Goal: Browse casually: Explore the website without a specific task or goal

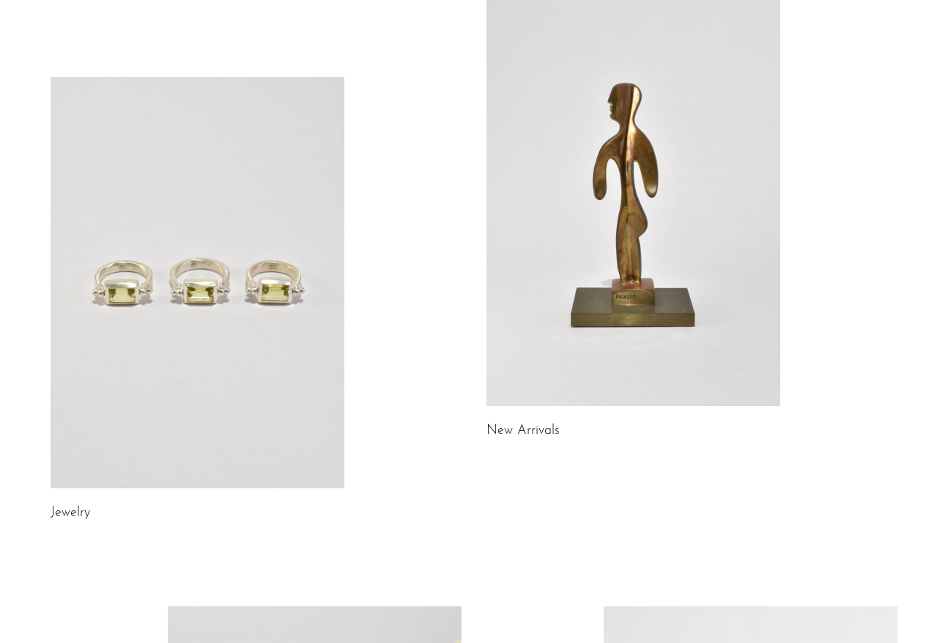
scroll to position [115, 0]
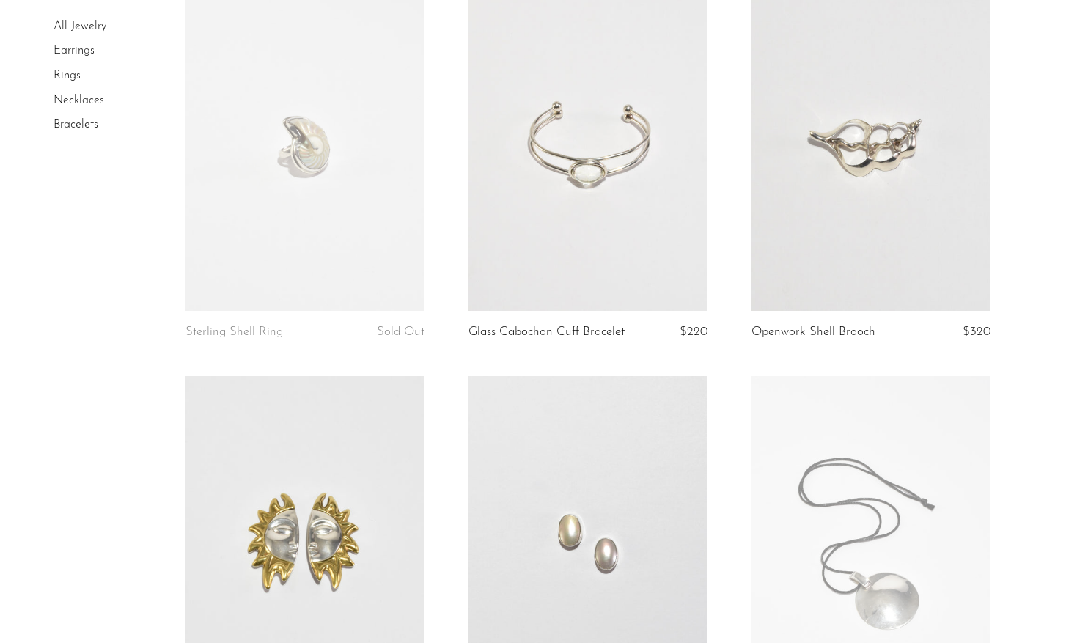
scroll to position [556, 0]
click at [894, 196] on link at bounding box center [870, 146] width 239 height 335
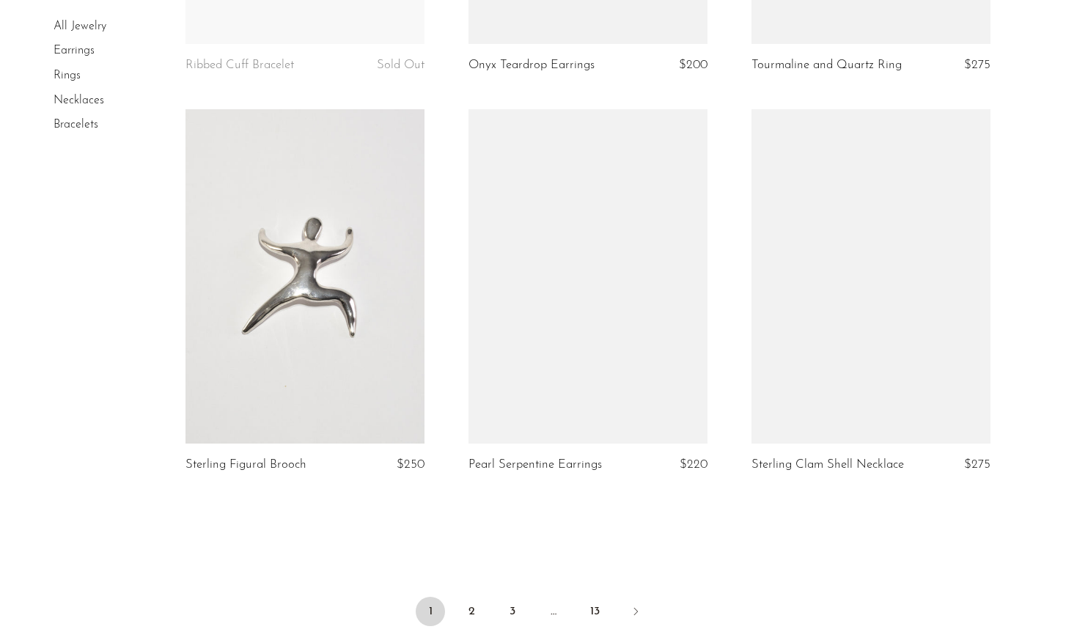
scroll to position [4571, 0]
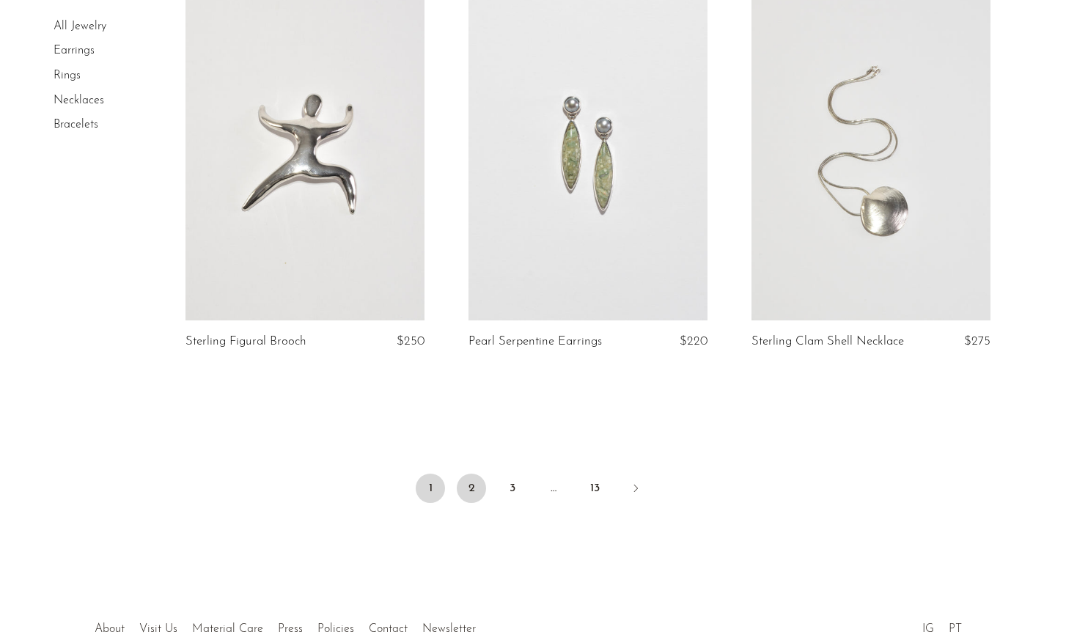
click at [473, 482] on link "2" at bounding box center [471, 488] width 29 height 29
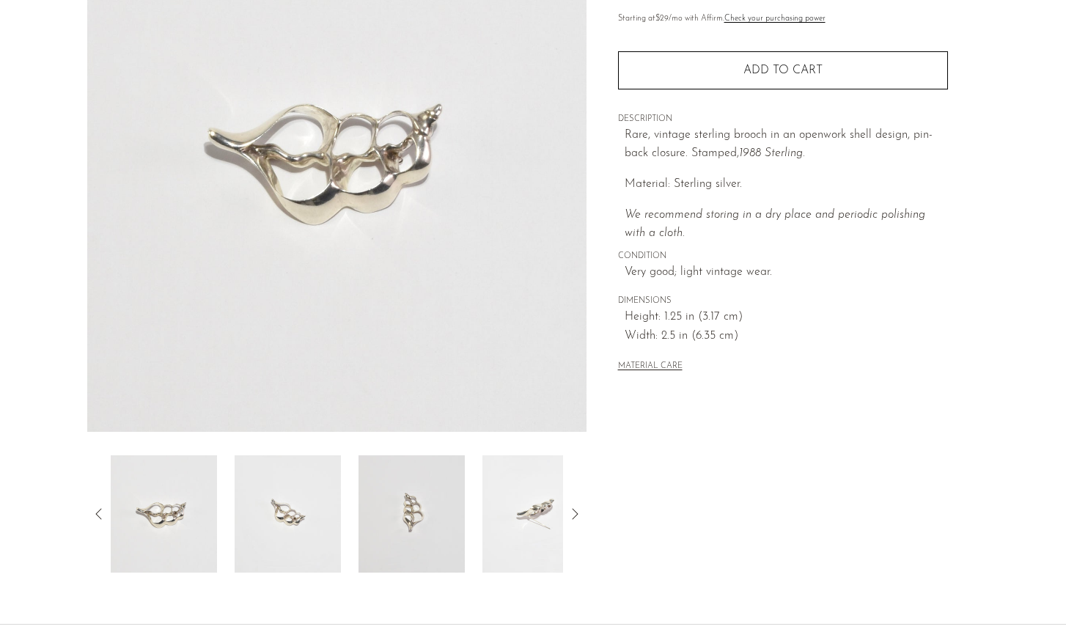
scroll to position [190, 0]
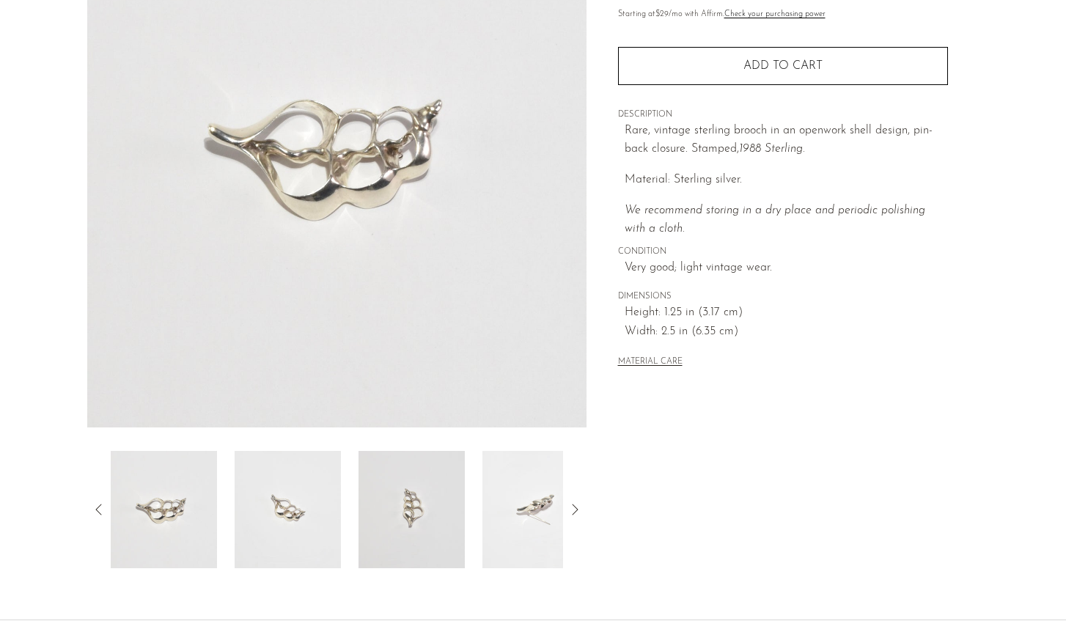
click at [196, 502] on img at bounding box center [164, 509] width 106 height 117
click at [279, 515] on img at bounding box center [288, 509] width 106 height 117
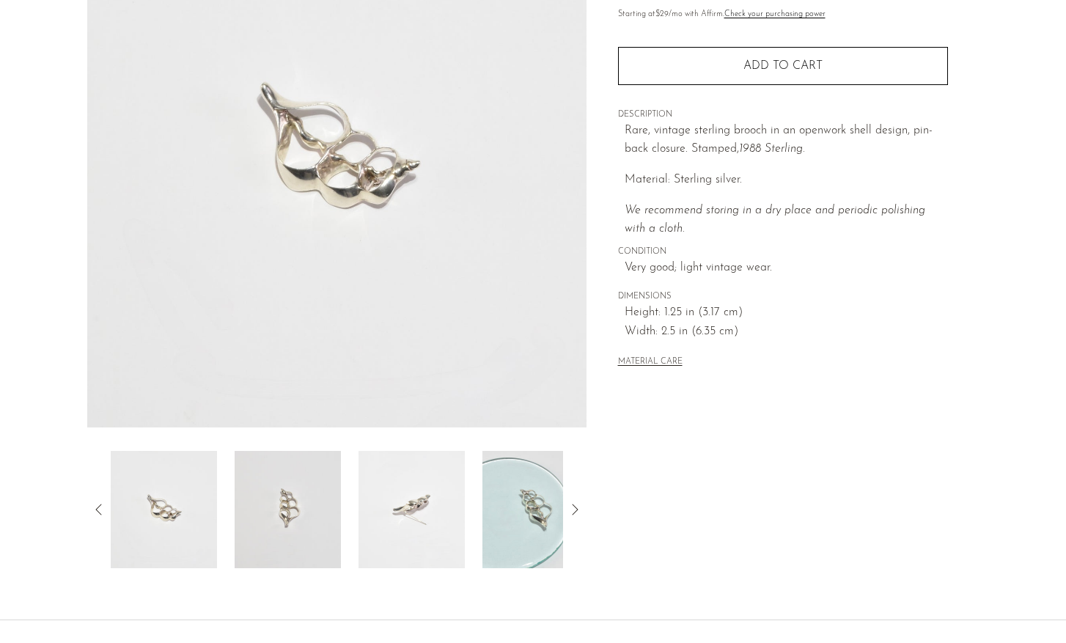
click at [332, 523] on img at bounding box center [288, 509] width 106 height 117
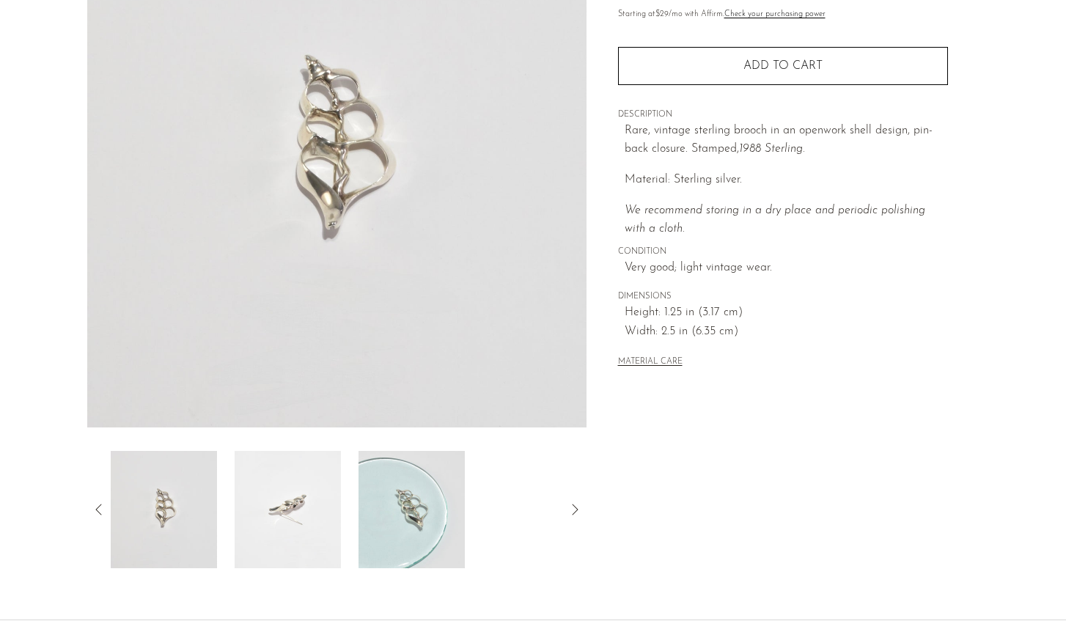
click at [281, 517] on img at bounding box center [288, 509] width 106 height 117
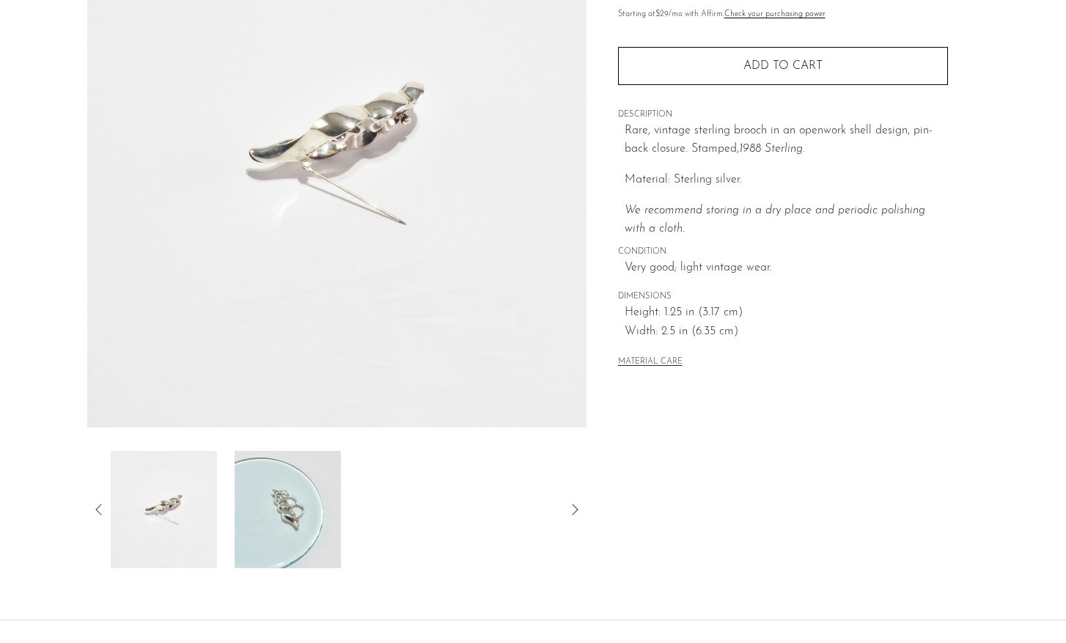
click at [301, 529] on img at bounding box center [288, 509] width 106 height 117
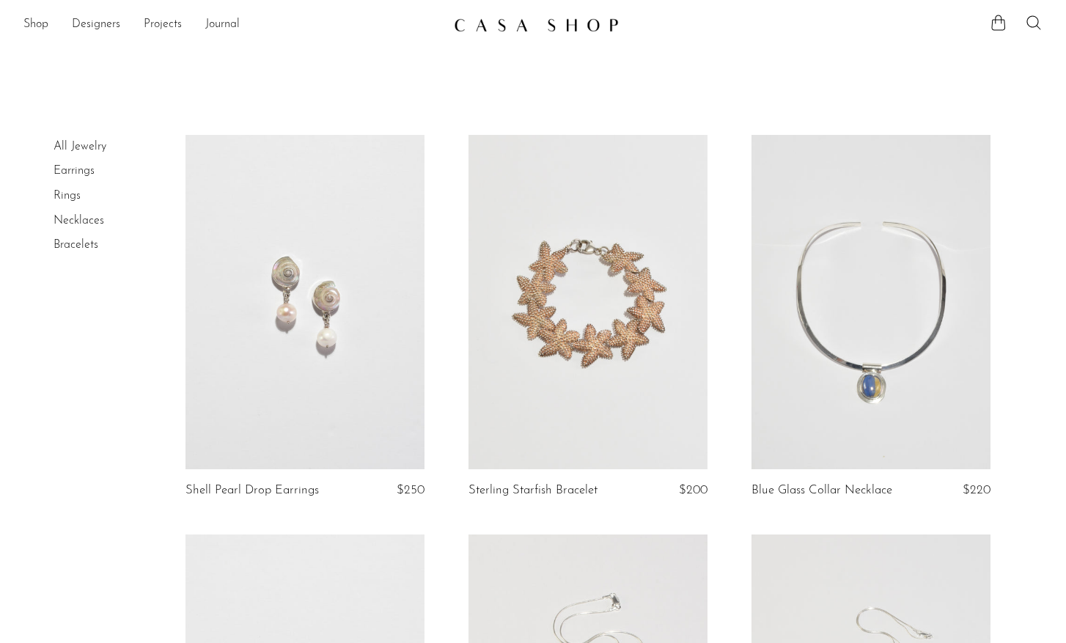
click at [295, 303] on link at bounding box center [304, 302] width 239 height 335
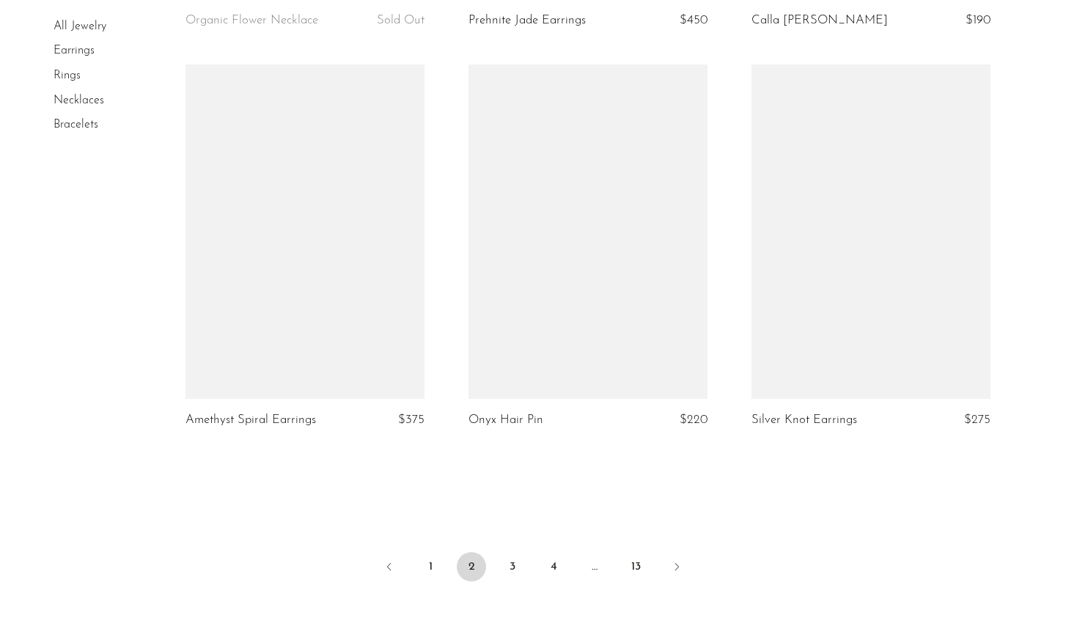
scroll to position [4561, 0]
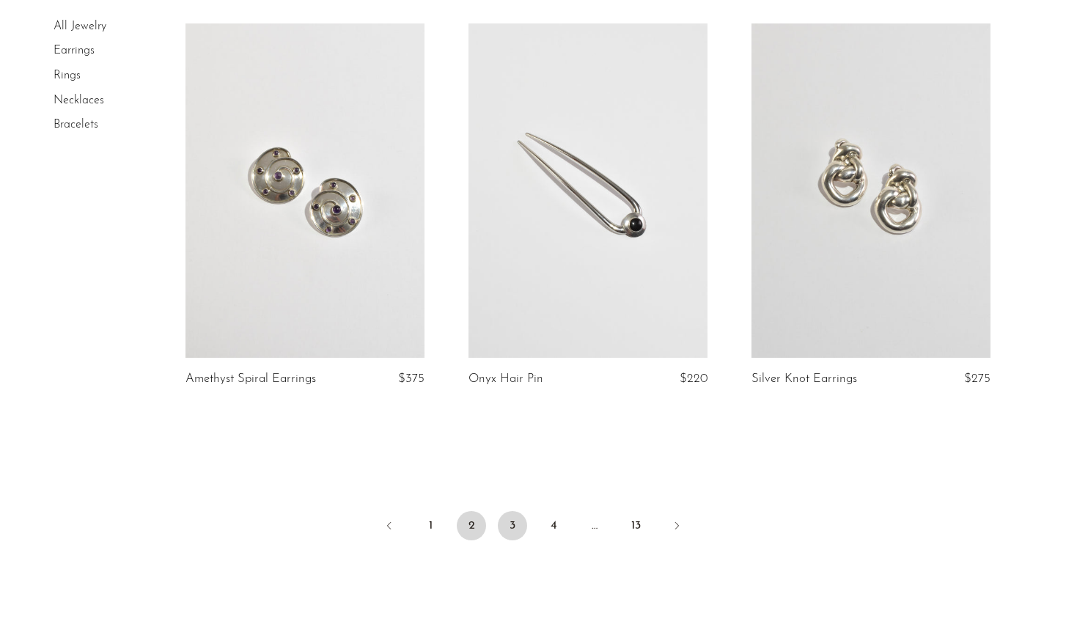
click at [504, 534] on link "3" at bounding box center [512, 525] width 29 height 29
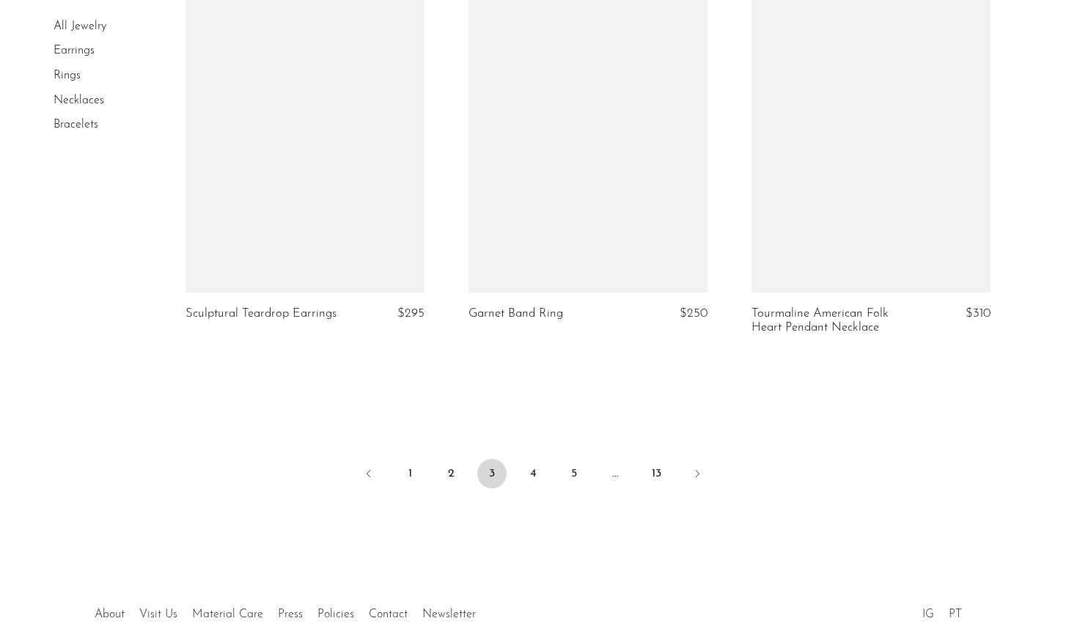
scroll to position [4753, 0]
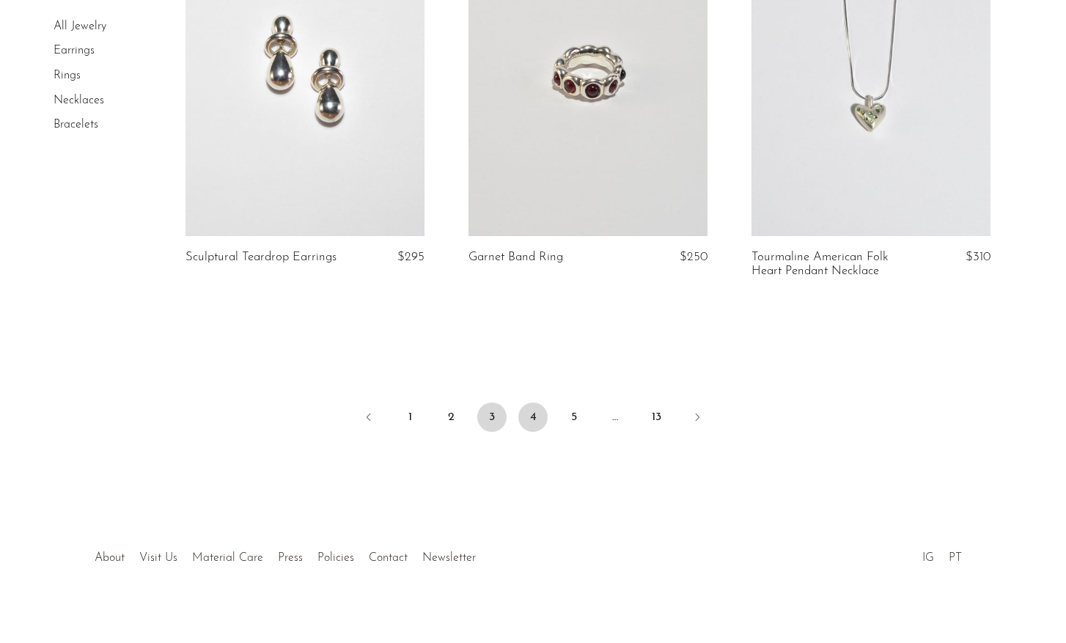
click at [537, 405] on link "4" at bounding box center [532, 416] width 29 height 29
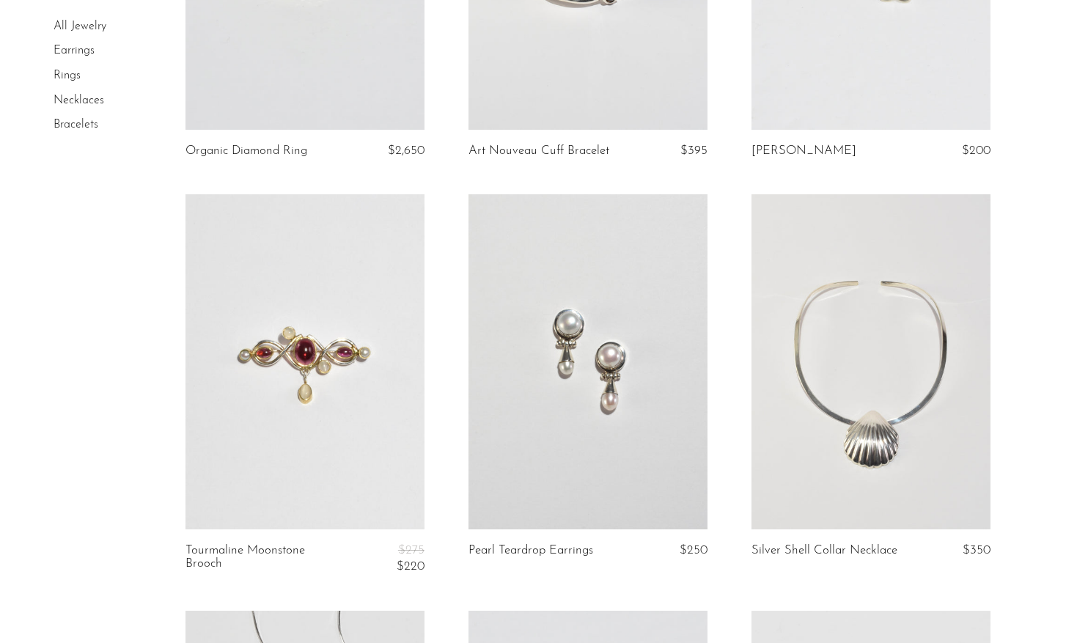
scroll to position [801, 0]
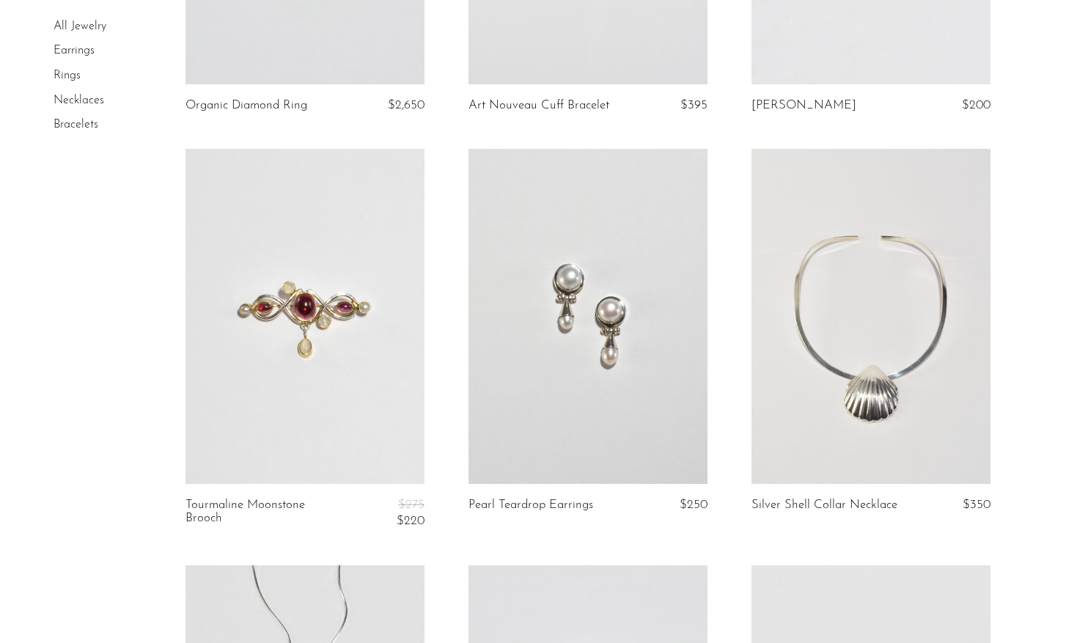
click at [951, 436] on link at bounding box center [870, 316] width 239 height 335
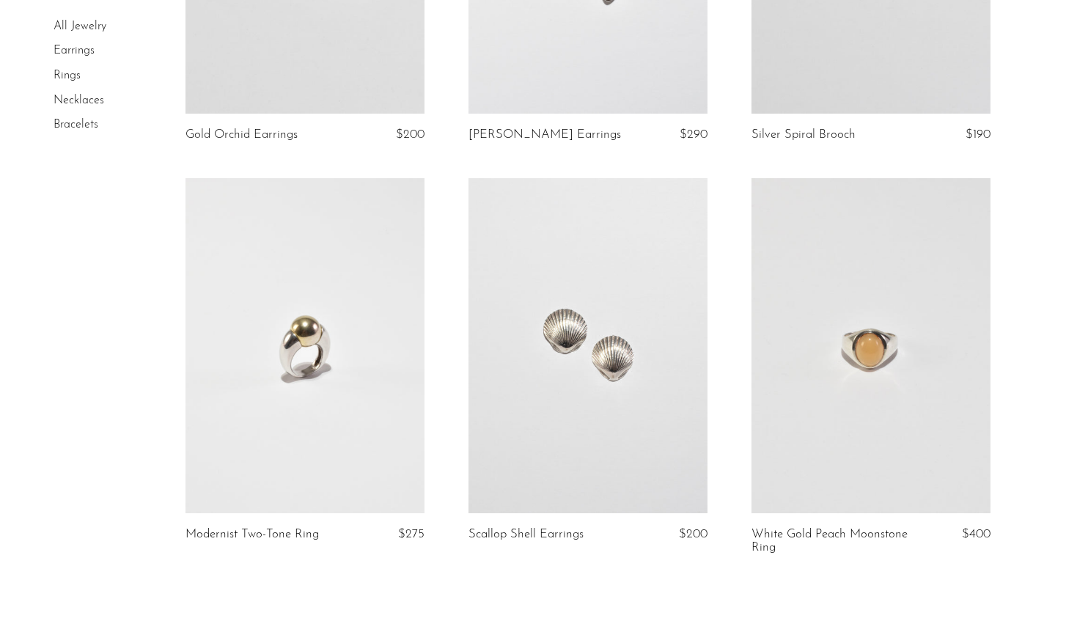
scroll to position [4466, 0]
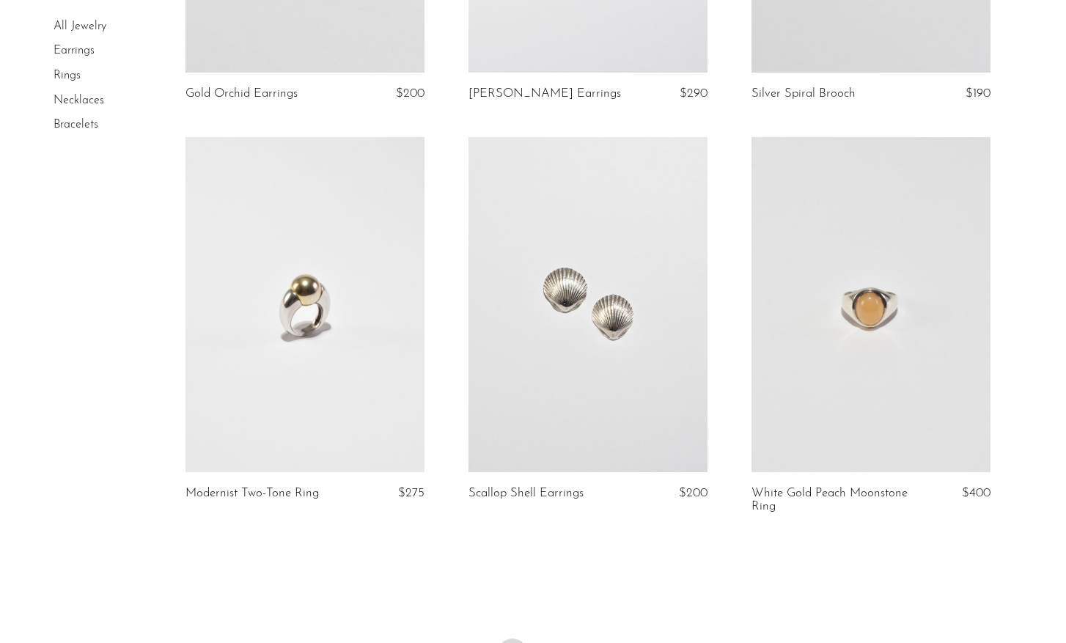
click at [542, 411] on link at bounding box center [587, 304] width 239 height 335
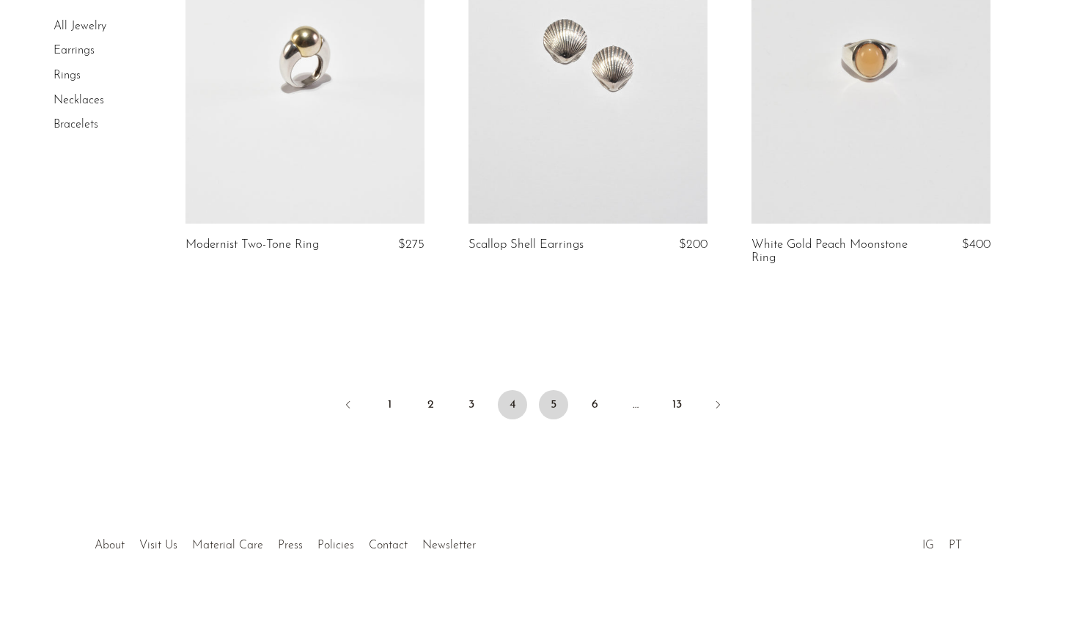
click at [542, 405] on link "5" at bounding box center [553, 404] width 29 height 29
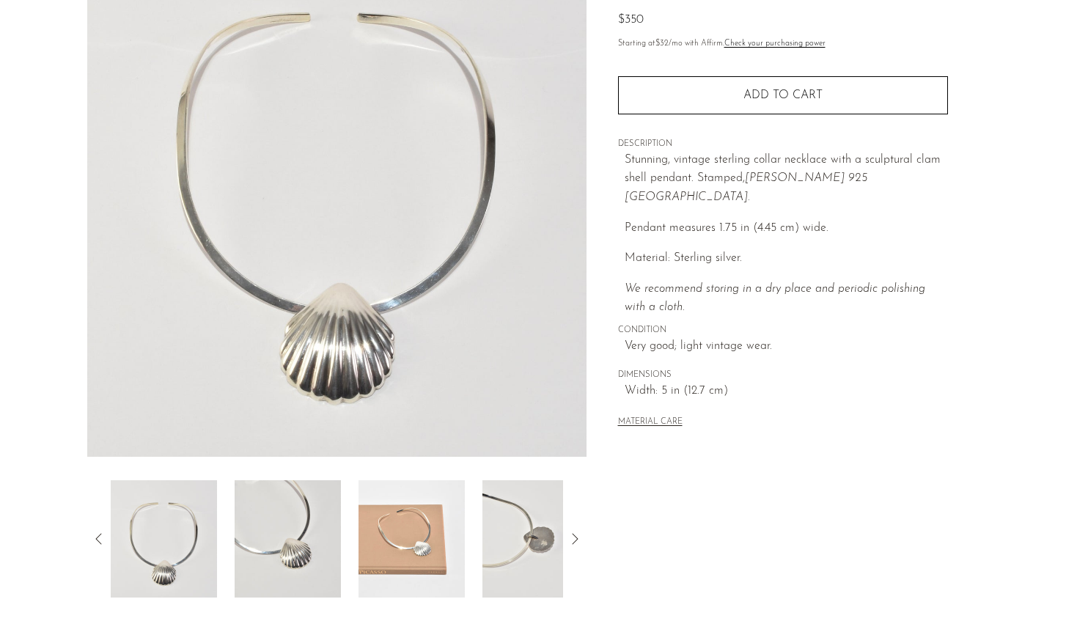
scroll to position [162, 0]
click at [192, 525] on img at bounding box center [164, 537] width 106 height 117
click at [316, 548] on img at bounding box center [288, 537] width 106 height 117
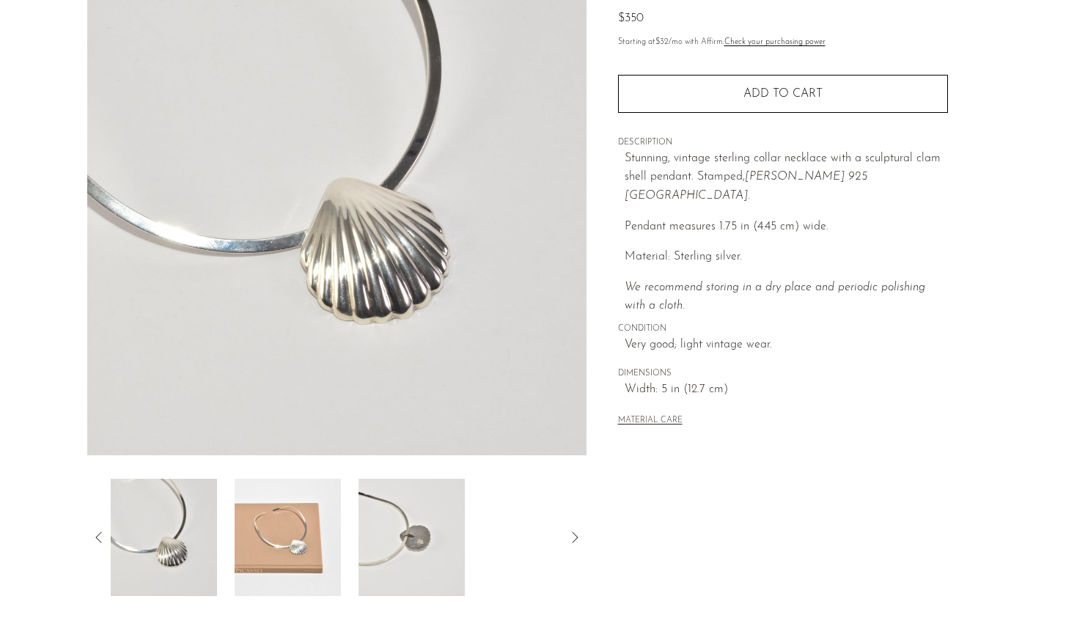
click at [277, 545] on img at bounding box center [288, 537] width 106 height 117
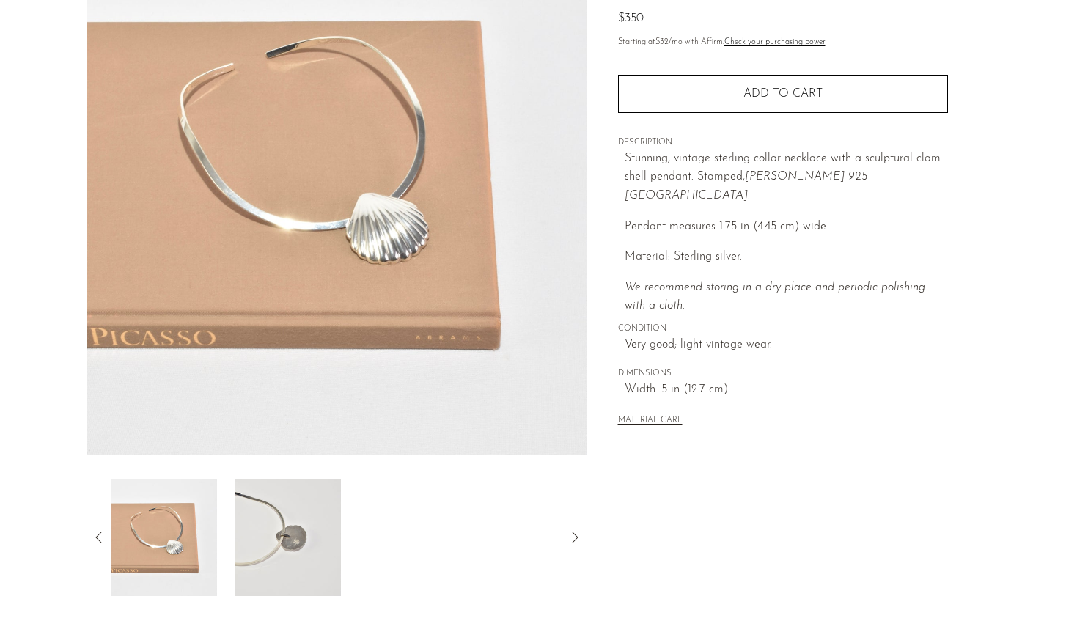
click at [300, 546] on img at bounding box center [288, 537] width 106 height 117
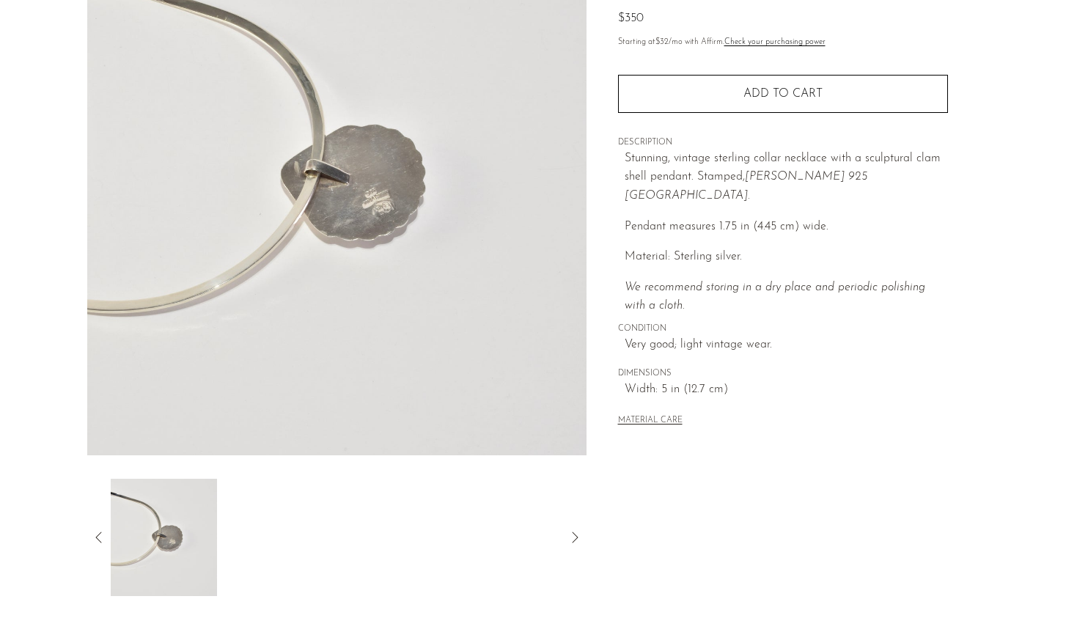
click at [97, 534] on icon at bounding box center [99, 537] width 18 height 18
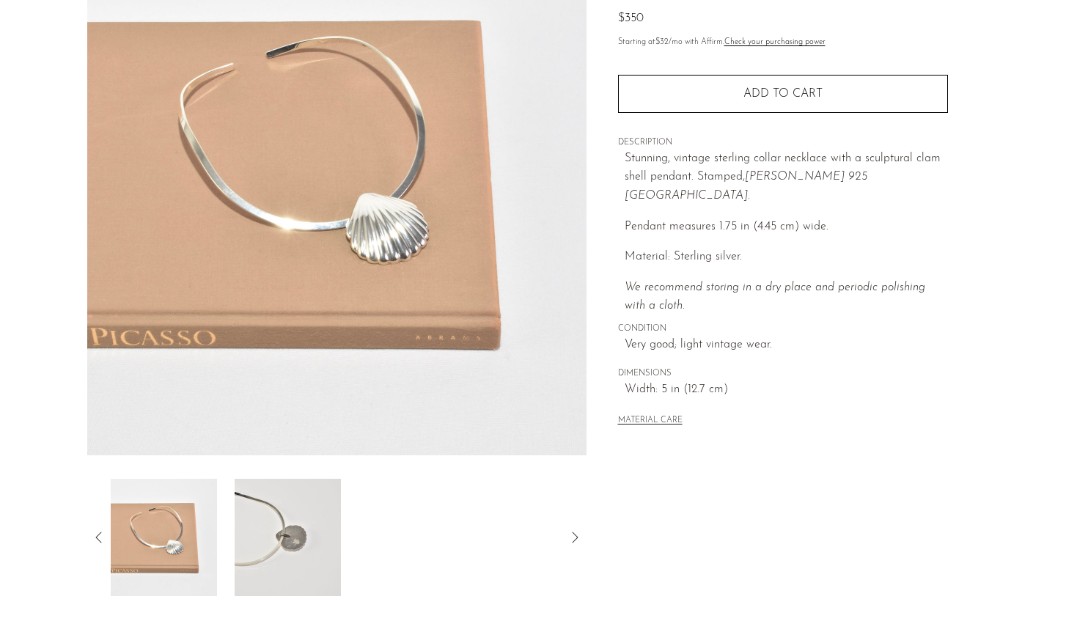
click at [97, 534] on icon at bounding box center [99, 537] width 18 height 18
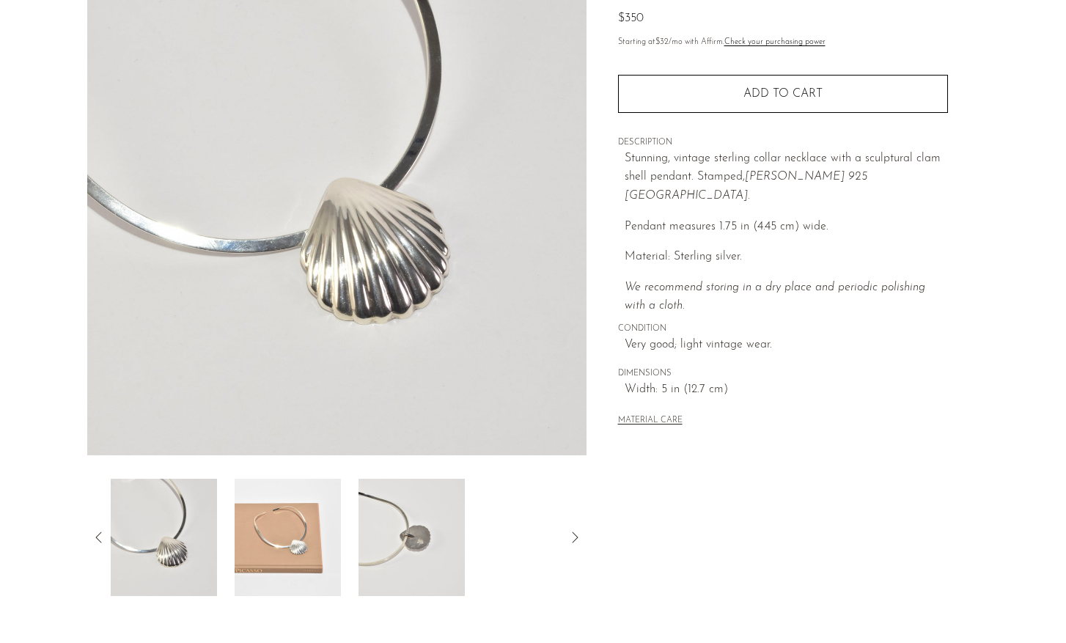
click at [97, 534] on icon at bounding box center [99, 537] width 18 height 18
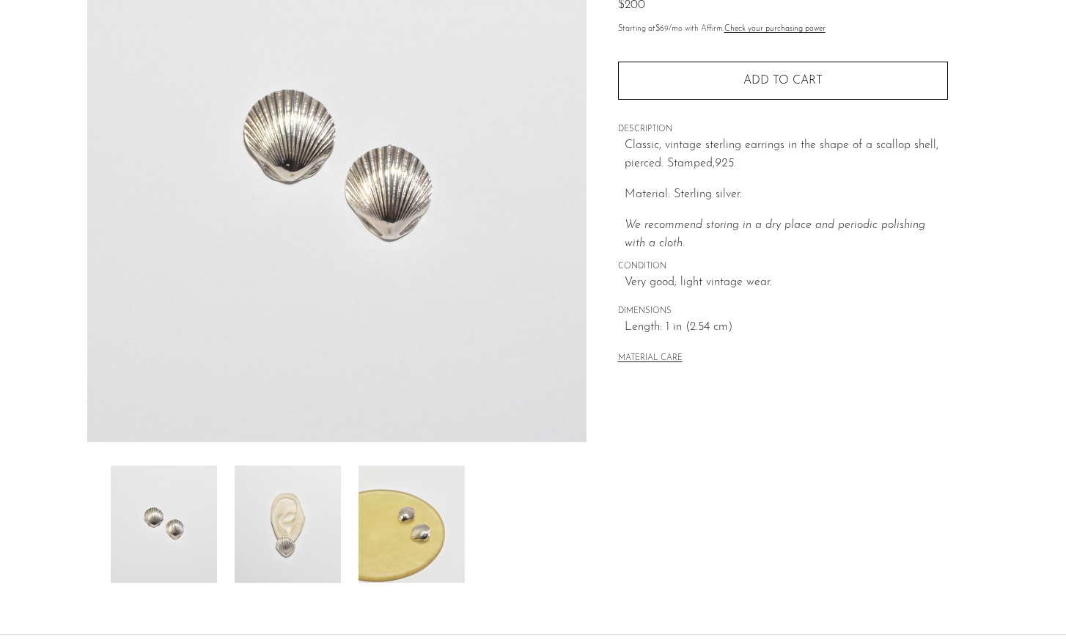
scroll to position [189, 0]
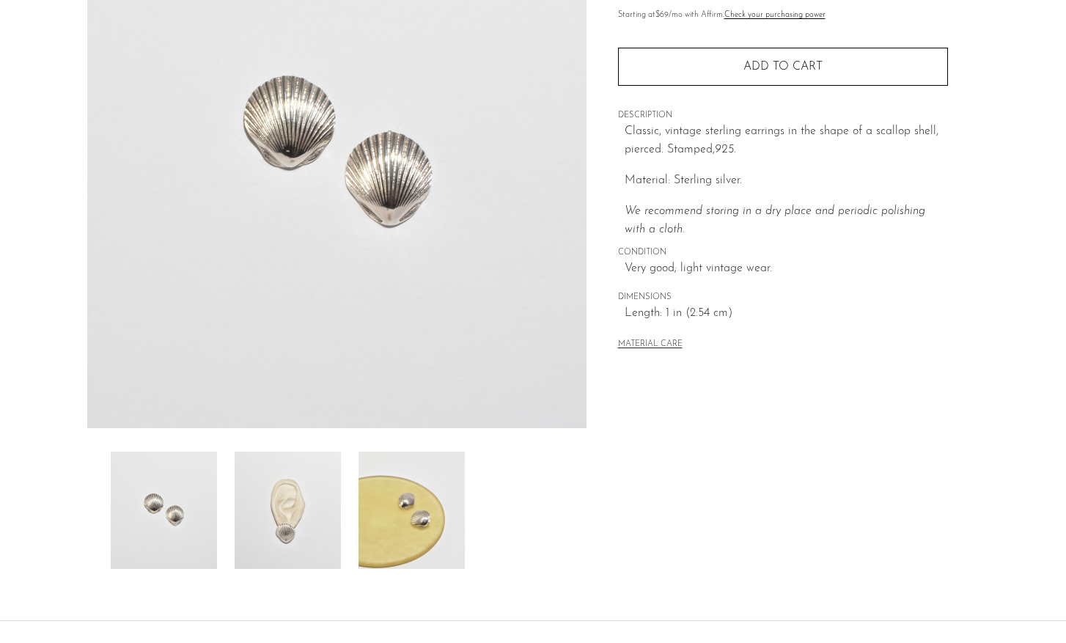
click at [297, 552] on img at bounding box center [288, 510] width 106 height 117
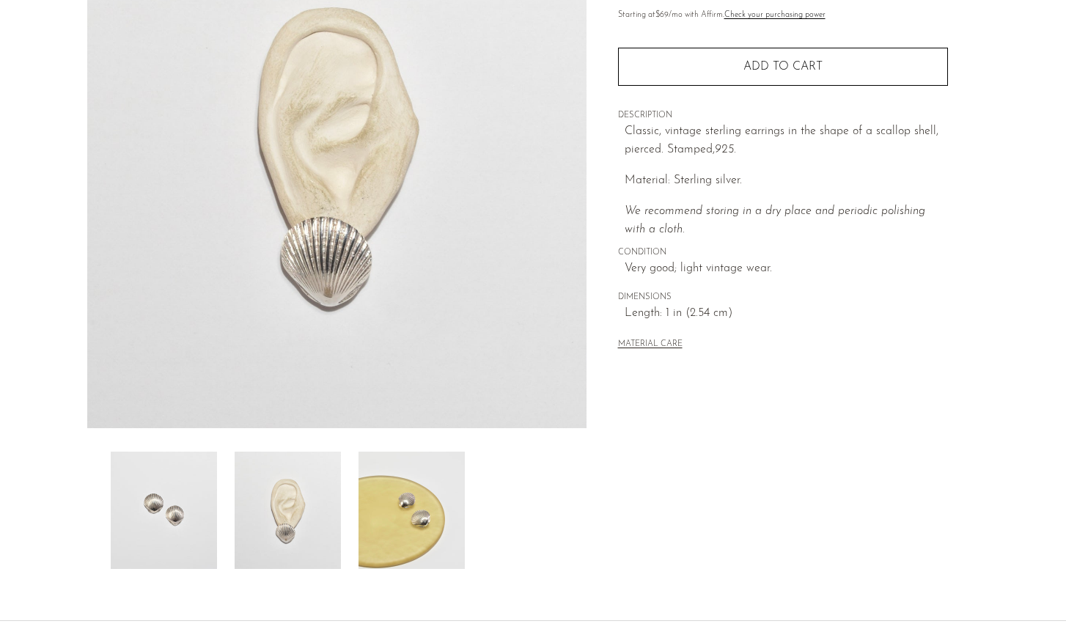
click at [409, 541] on img at bounding box center [411, 510] width 106 height 117
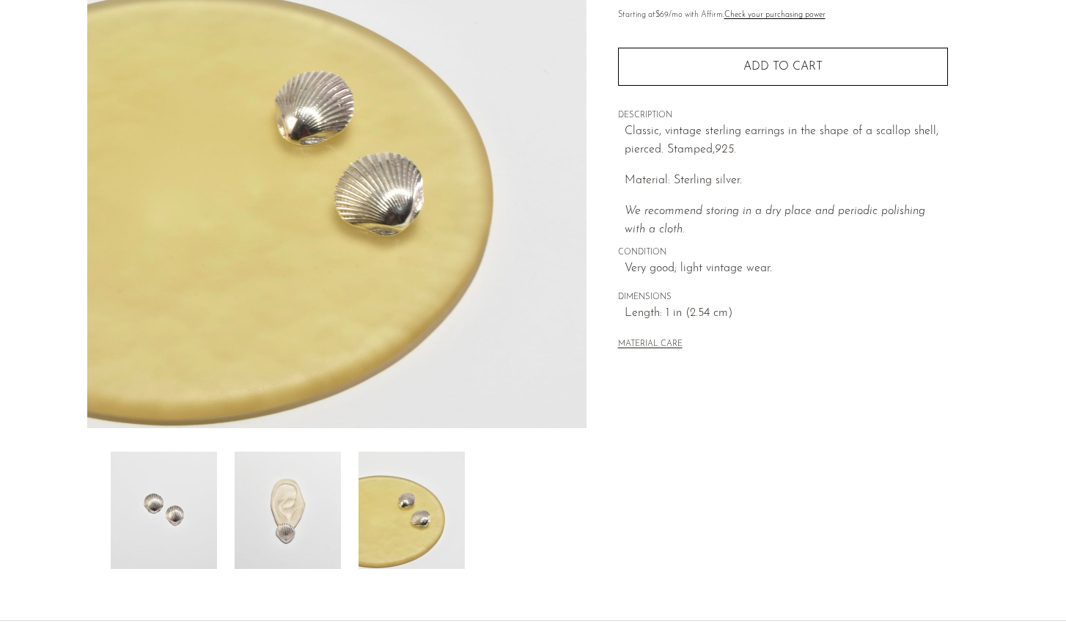
click at [162, 526] on img at bounding box center [164, 510] width 106 height 117
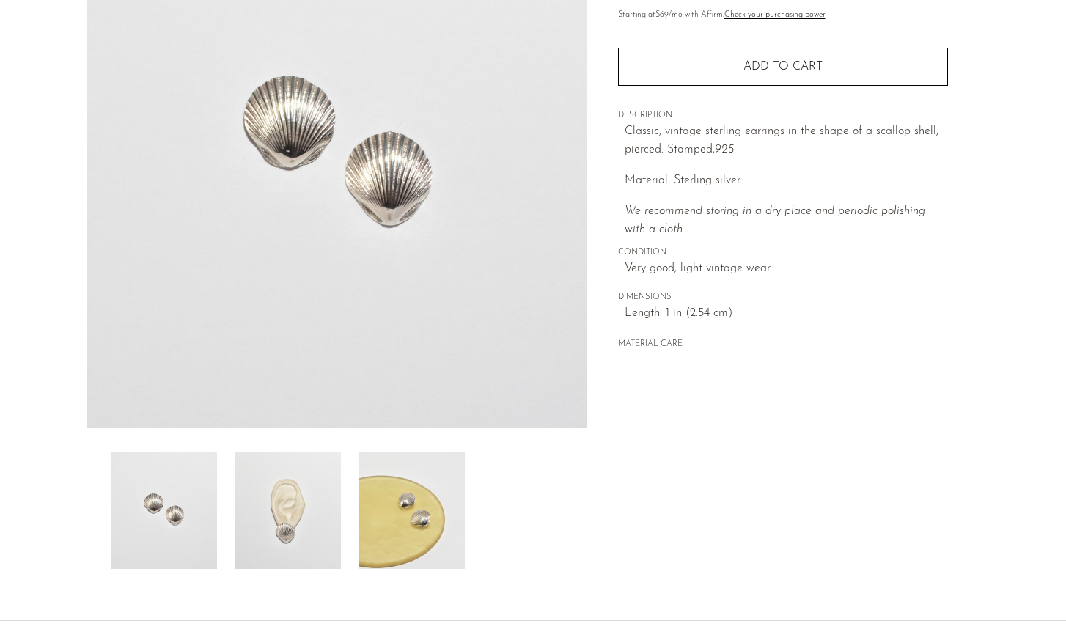
click at [278, 531] on img at bounding box center [288, 510] width 106 height 117
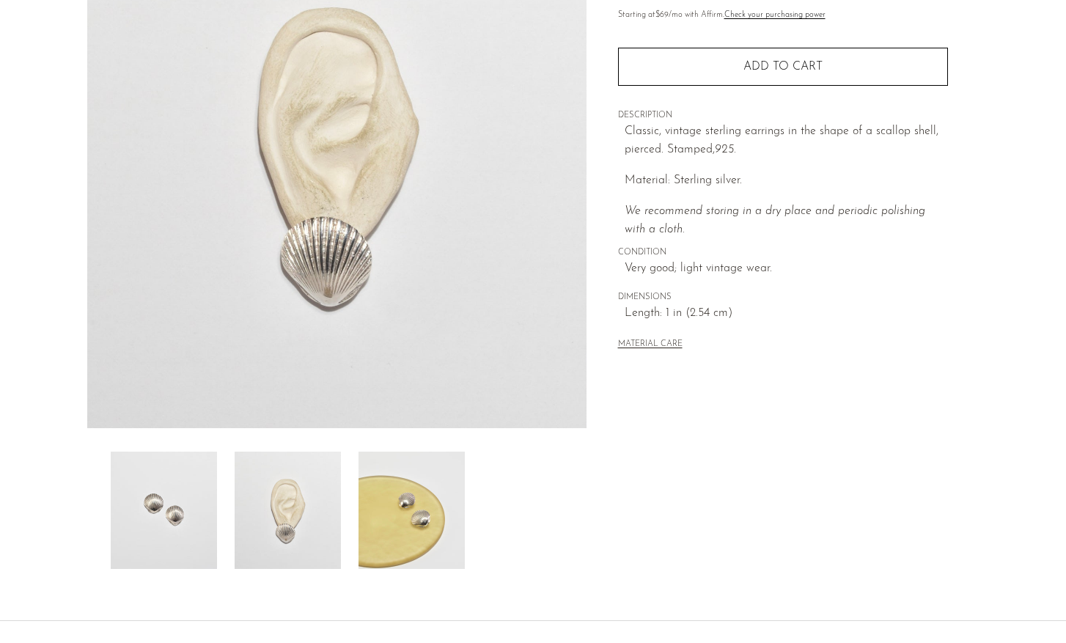
click at [367, 533] on img at bounding box center [411, 510] width 106 height 117
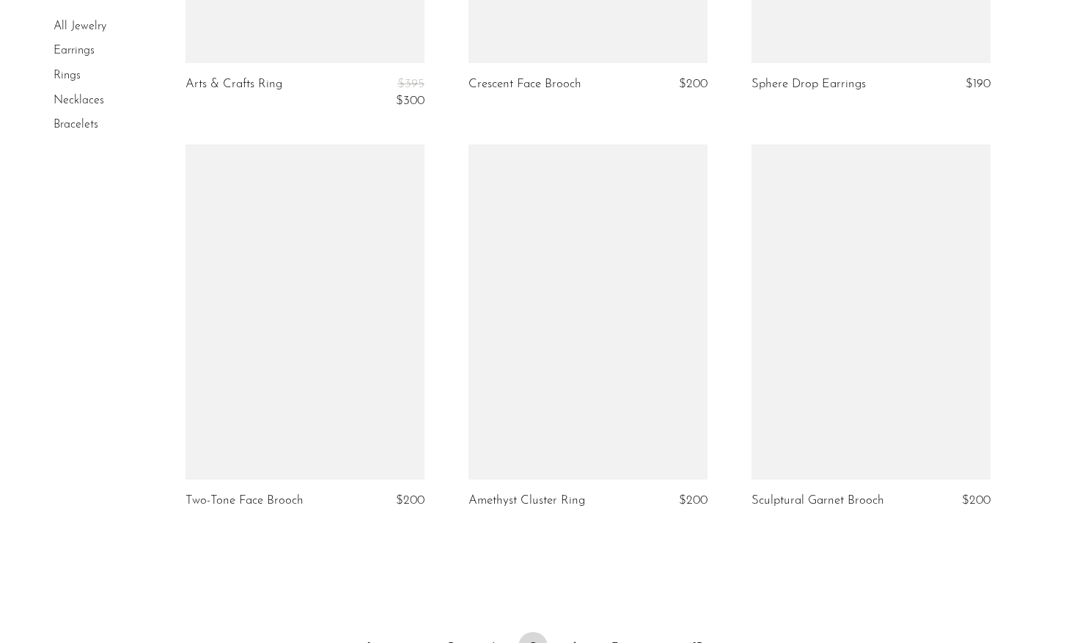
scroll to position [4734, 0]
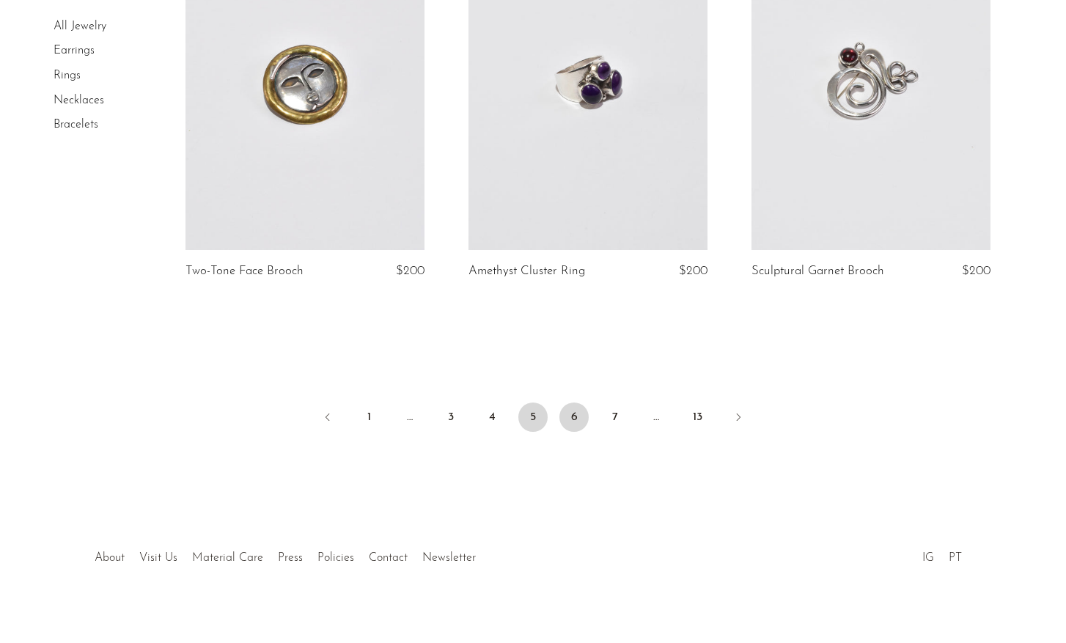
click at [573, 409] on link "6" at bounding box center [573, 416] width 29 height 29
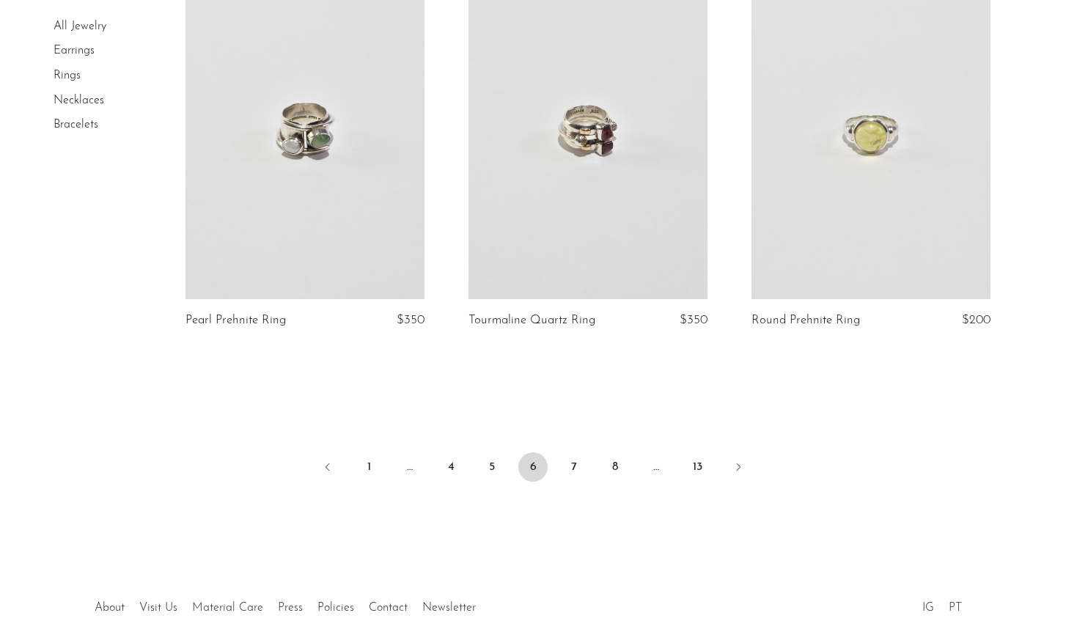
scroll to position [4696, 0]
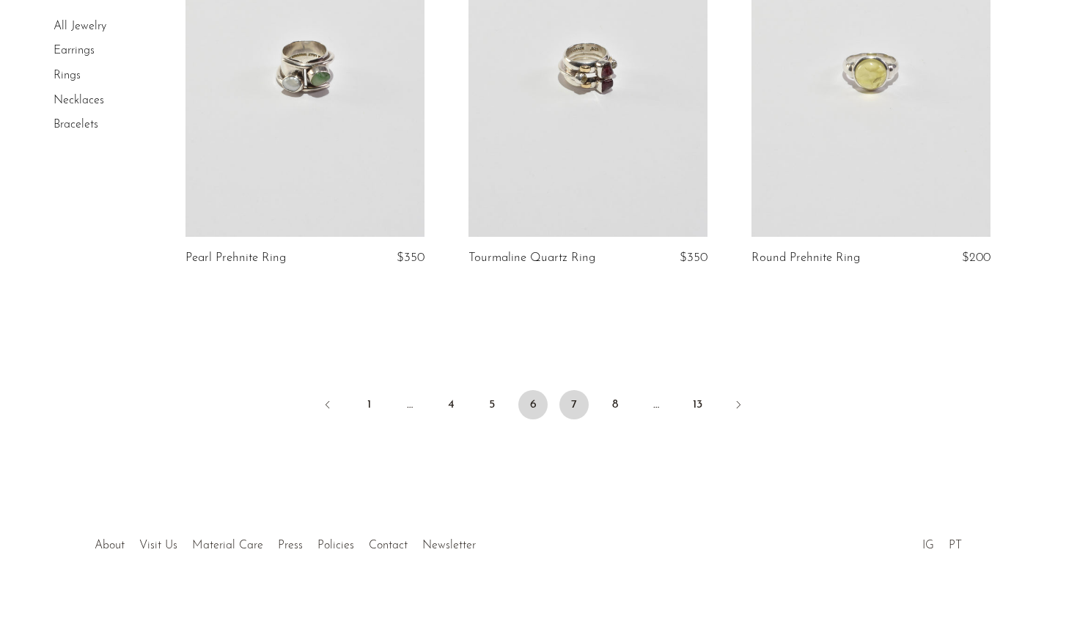
click at [577, 409] on link "7" at bounding box center [573, 404] width 29 height 29
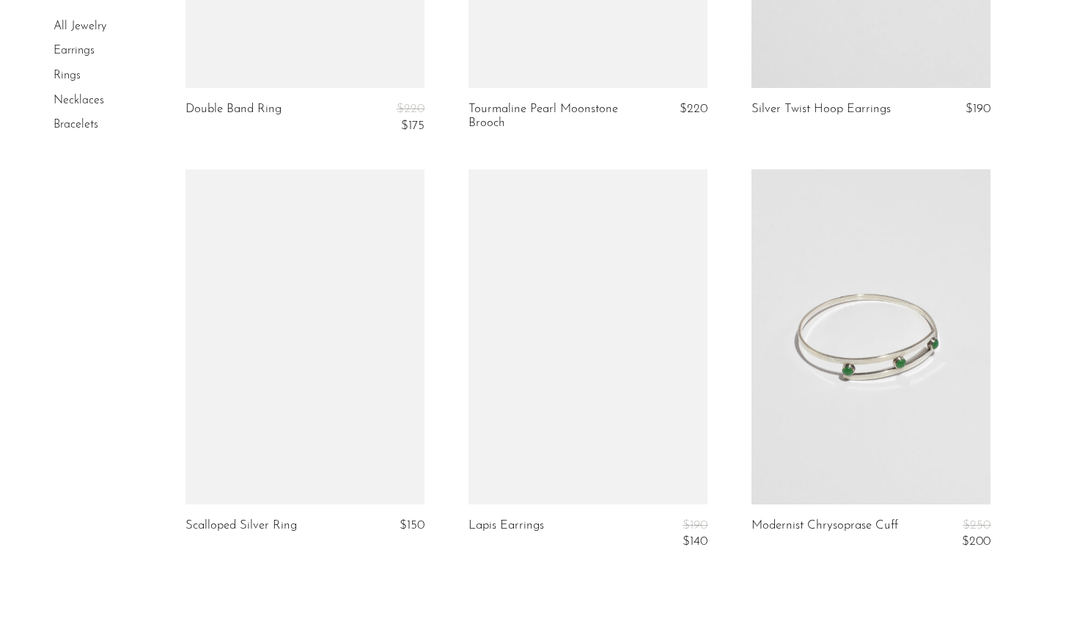
scroll to position [4622, 0]
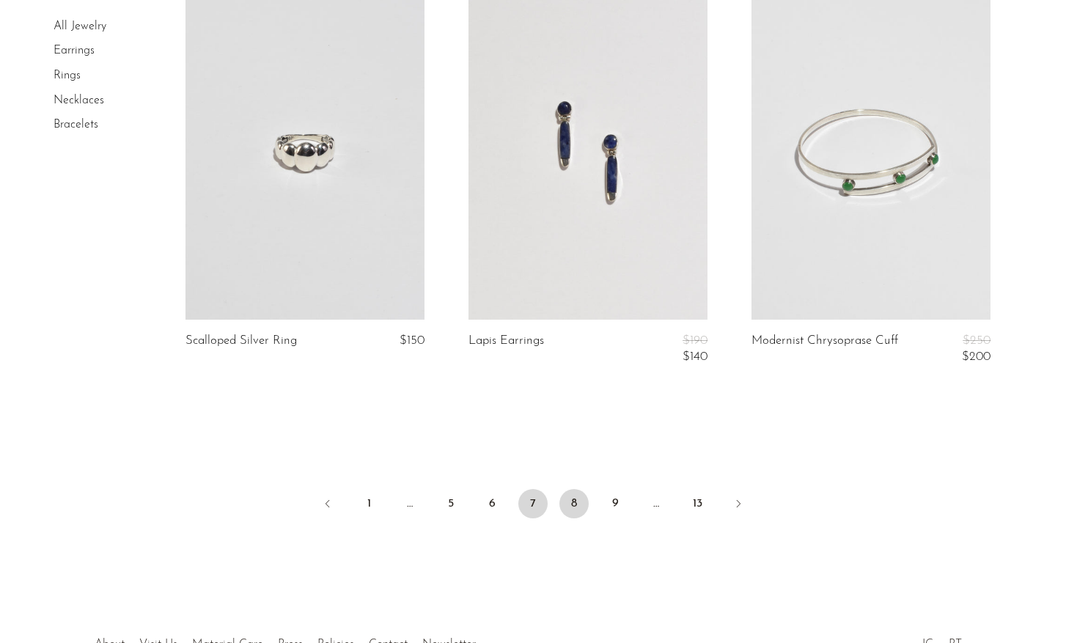
click at [575, 507] on link "8" at bounding box center [573, 503] width 29 height 29
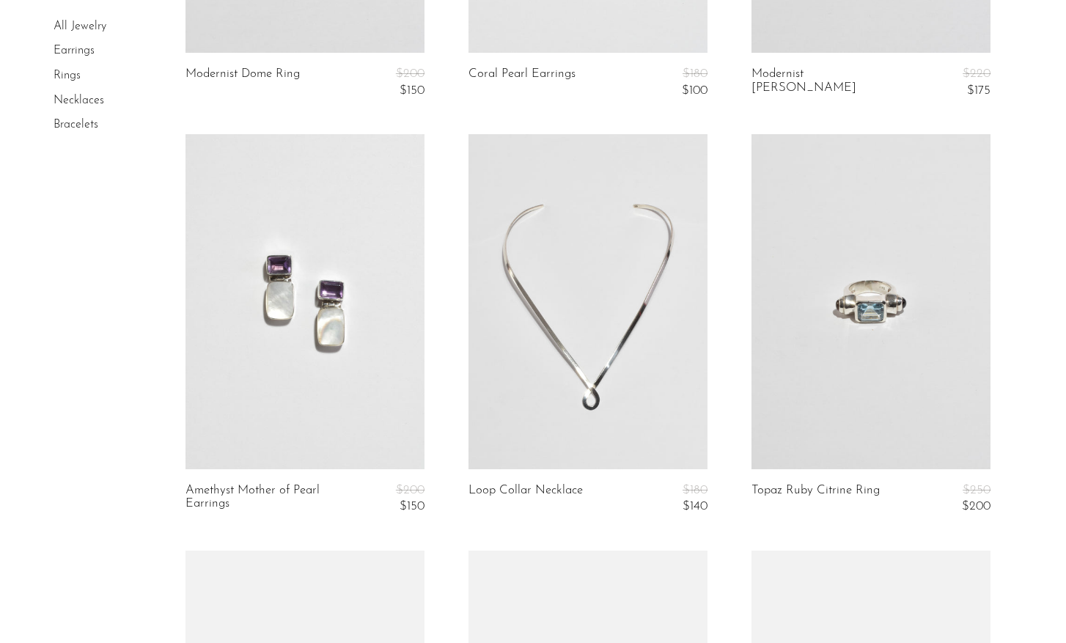
scroll to position [1381, 0]
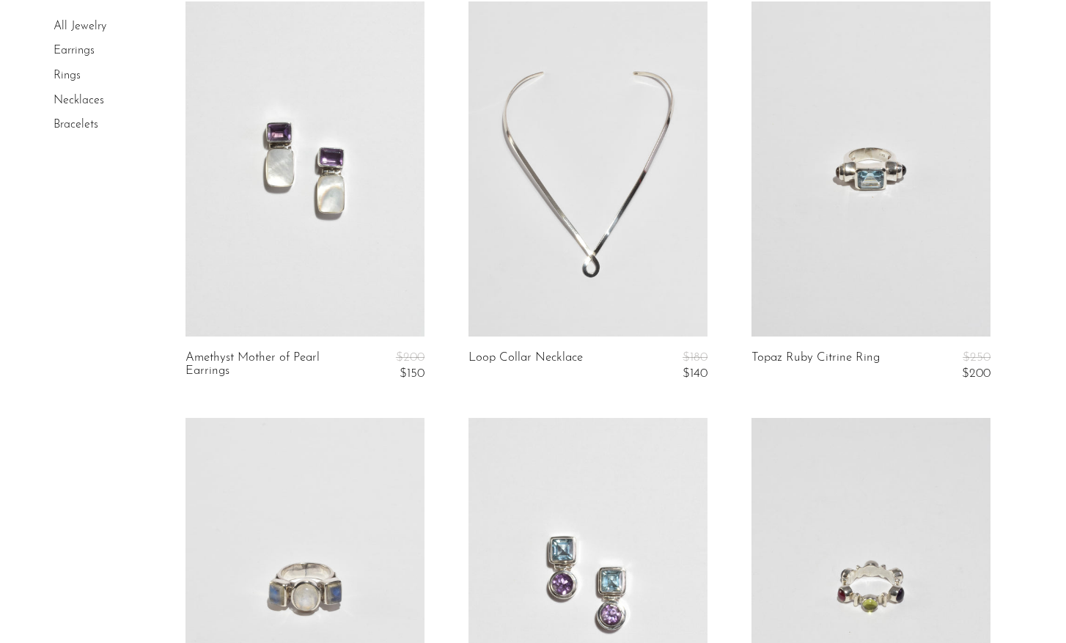
click at [174, 548] on article "Geometric Moonstone Ring $200 $150" at bounding box center [304, 626] width 283 height 416
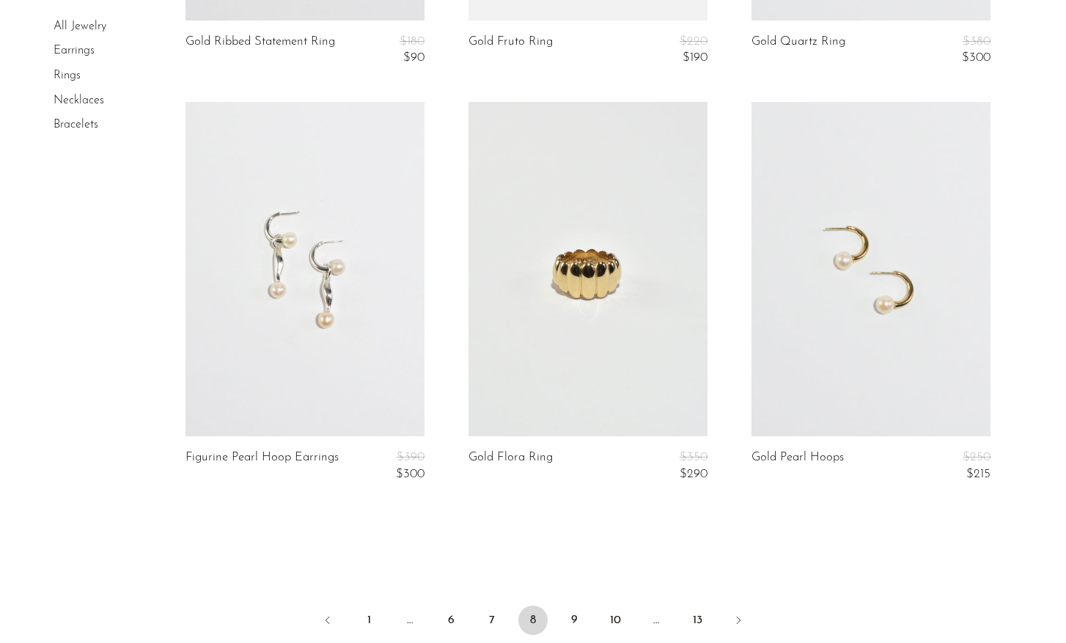
scroll to position [4764, 0]
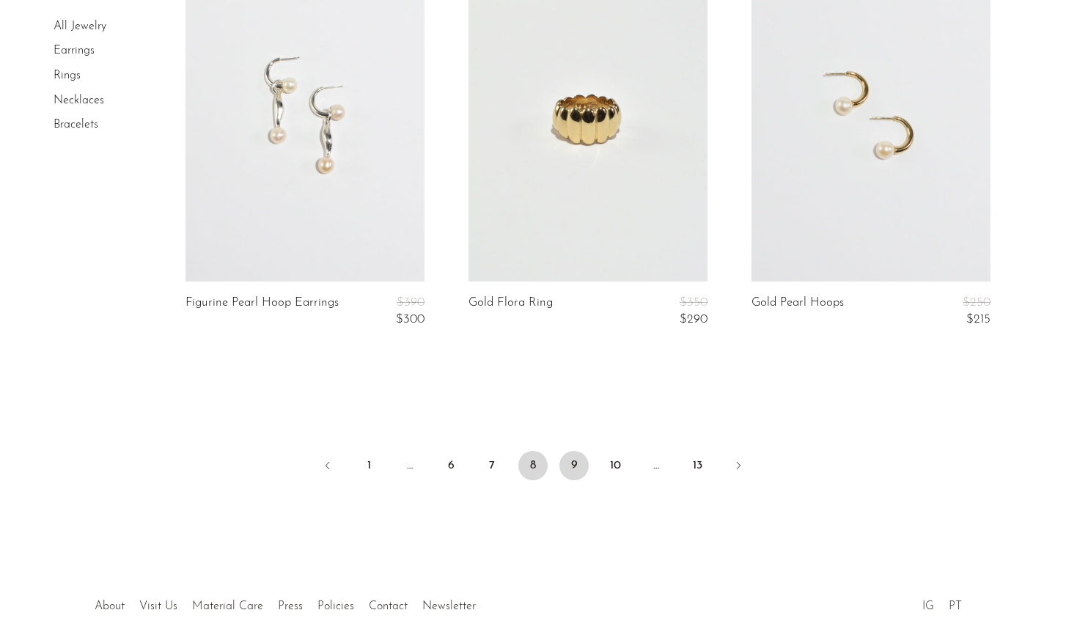
click at [580, 465] on link "9" at bounding box center [573, 465] width 29 height 29
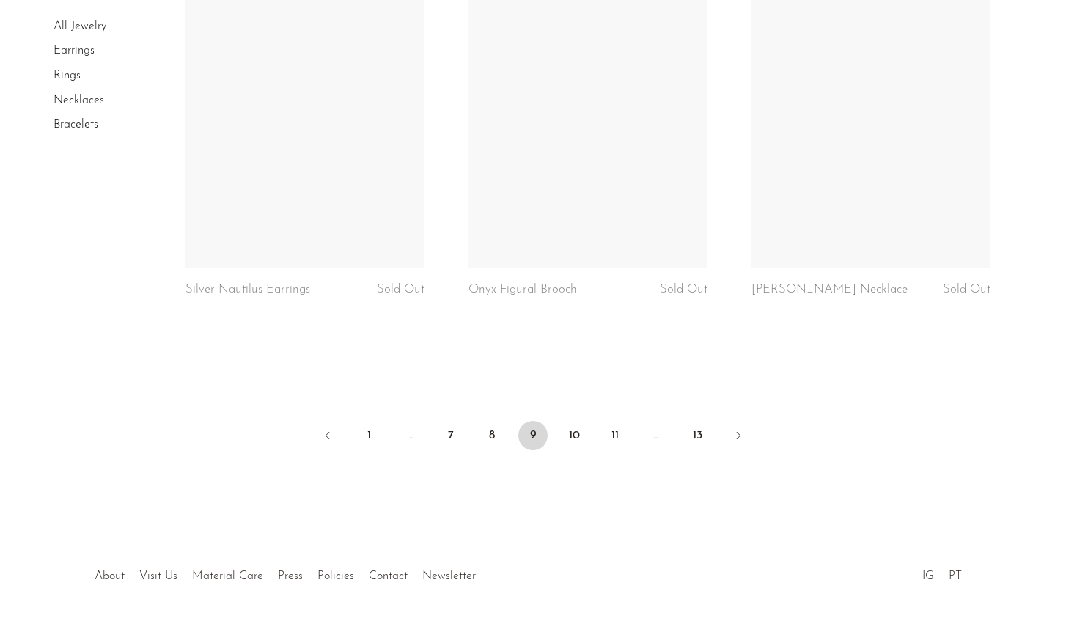
scroll to position [4732, 0]
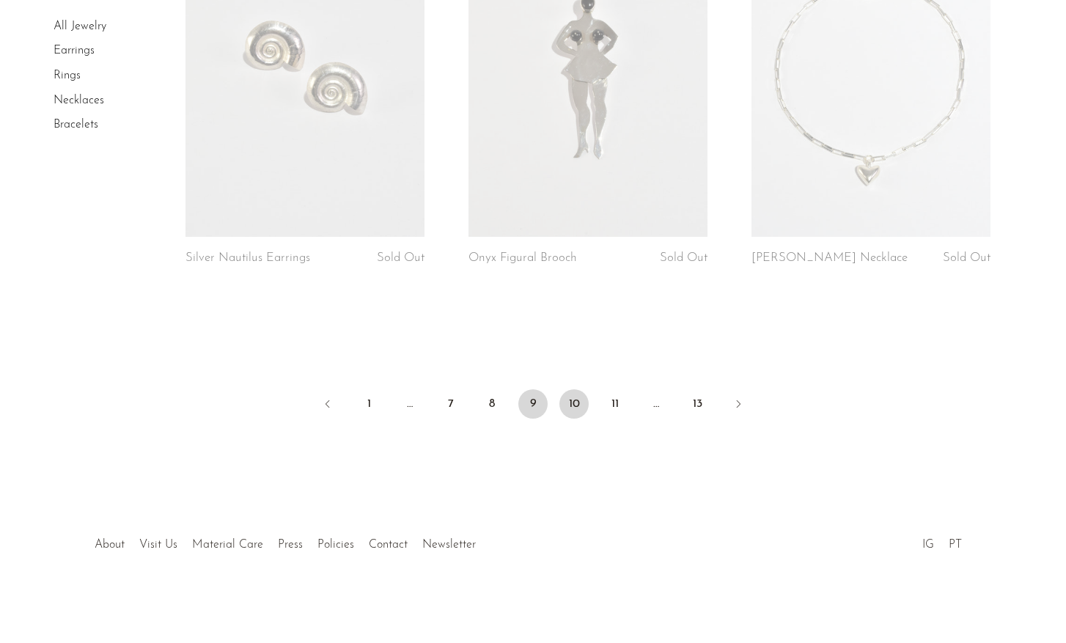
click at [570, 399] on link "10" at bounding box center [573, 403] width 29 height 29
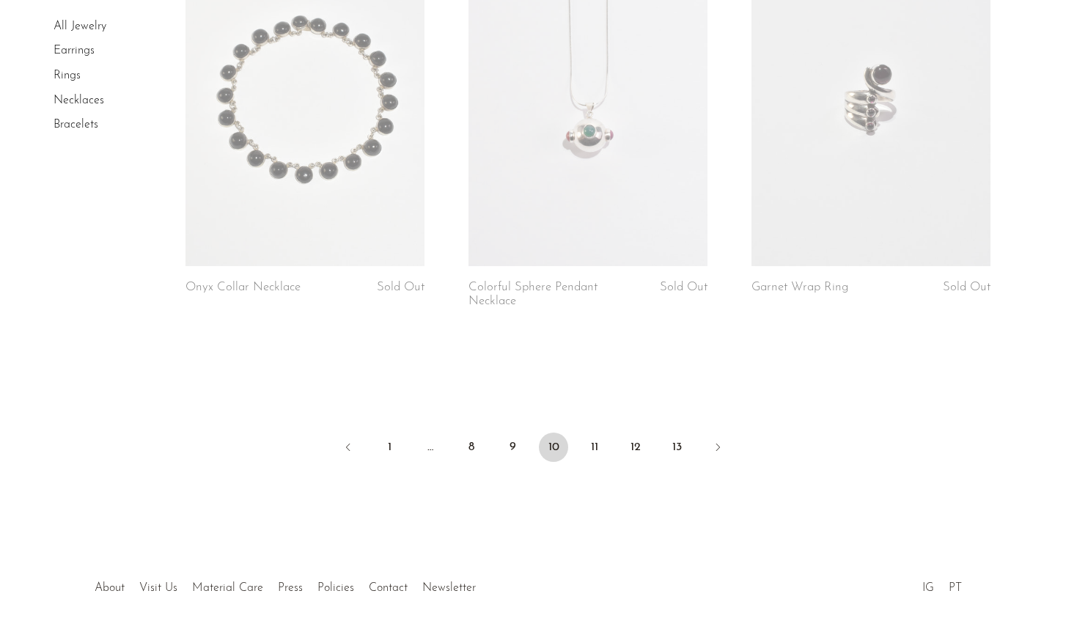
scroll to position [4696, 0]
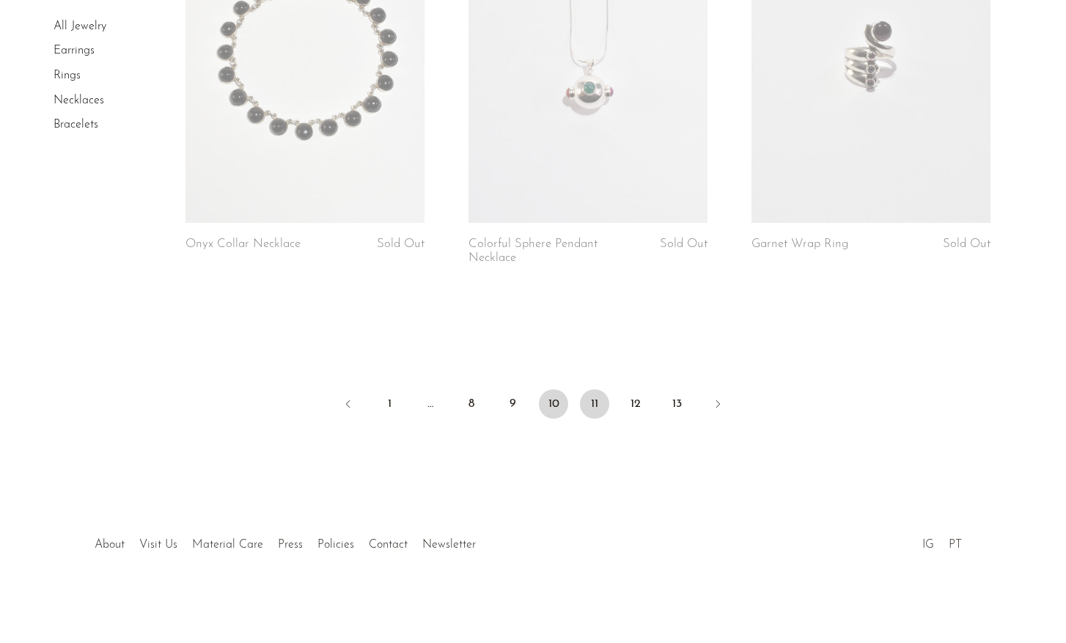
click at [603, 391] on link "11" at bounding box center [594, 403] width 29 height 29
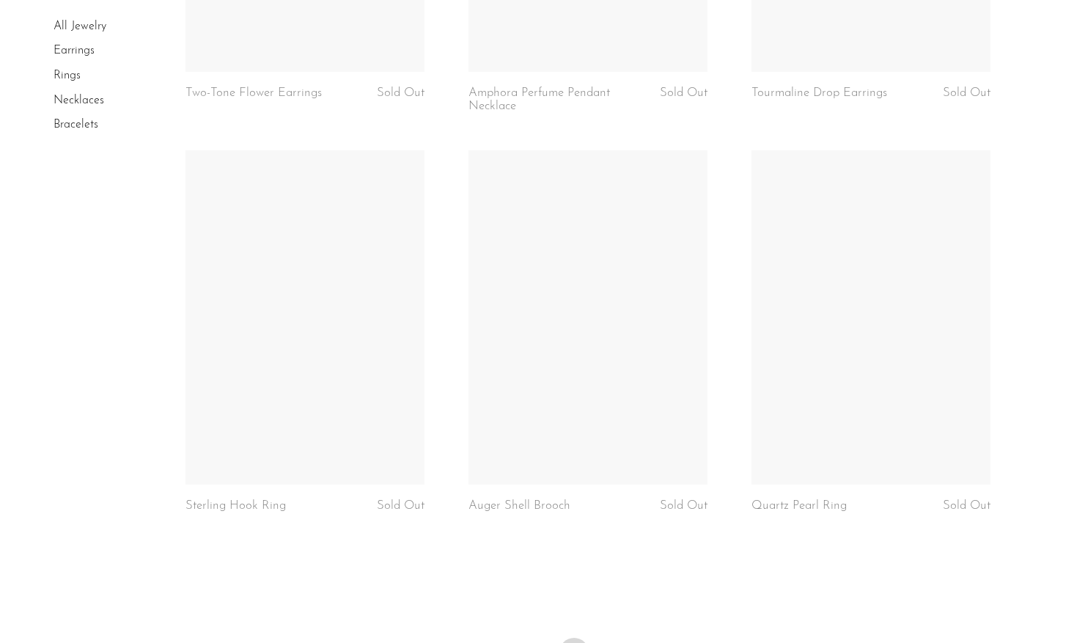
scroll to position [4581, 0]
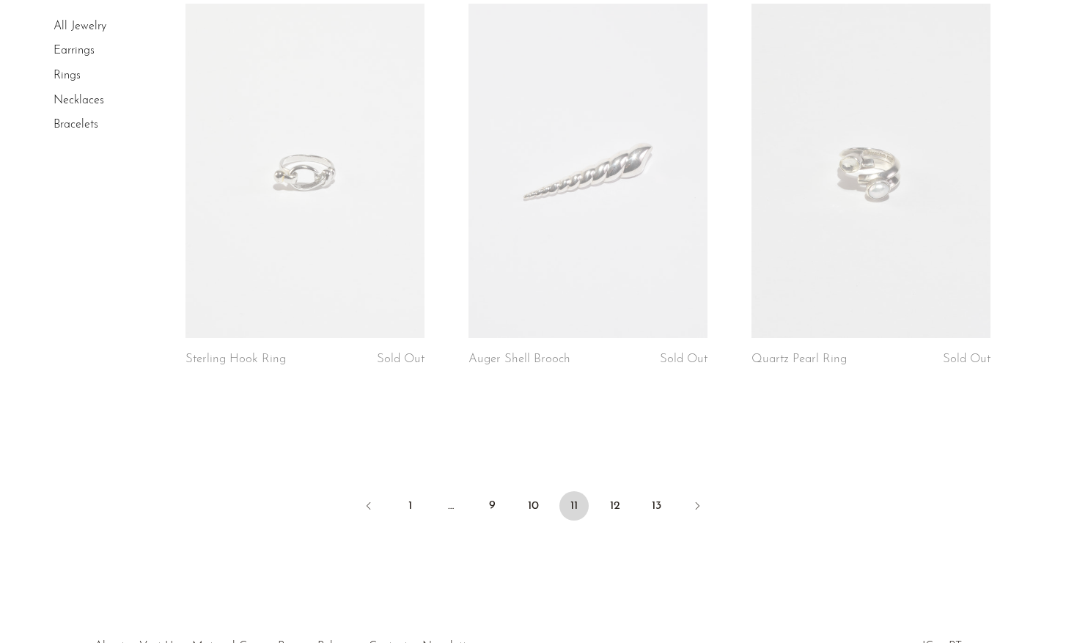
click at [630, 507] on ul "1 … 9 10 11 12 13" at bounding box center [533, 507] width 938 height 44
click at [611, 502] on link "12" at bounding box center [614, 505] width 29 height 29
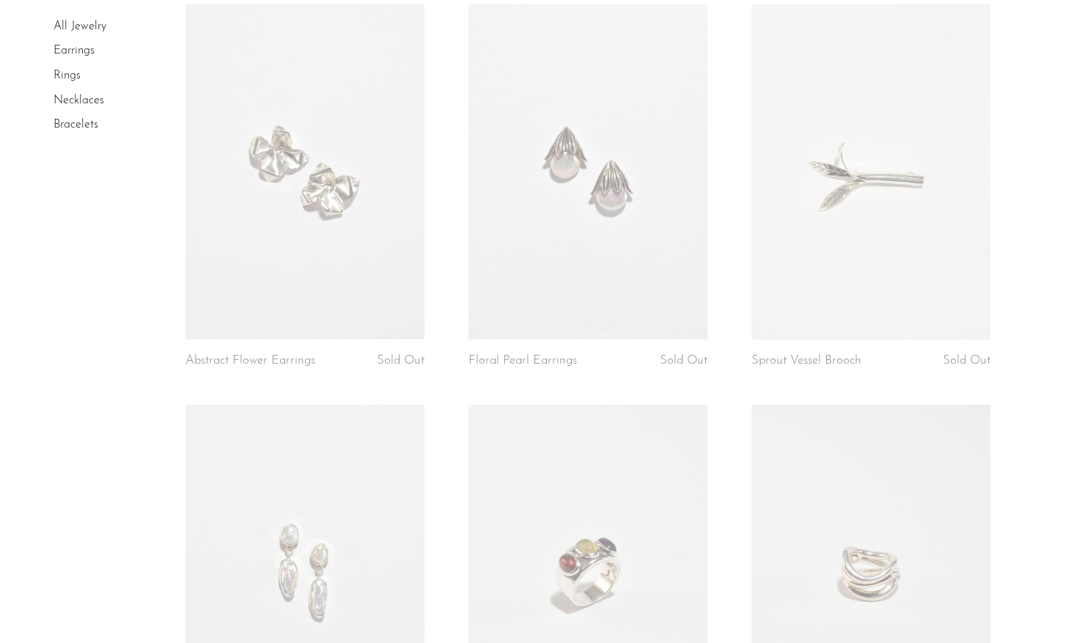
scroll to position [4537, 0]
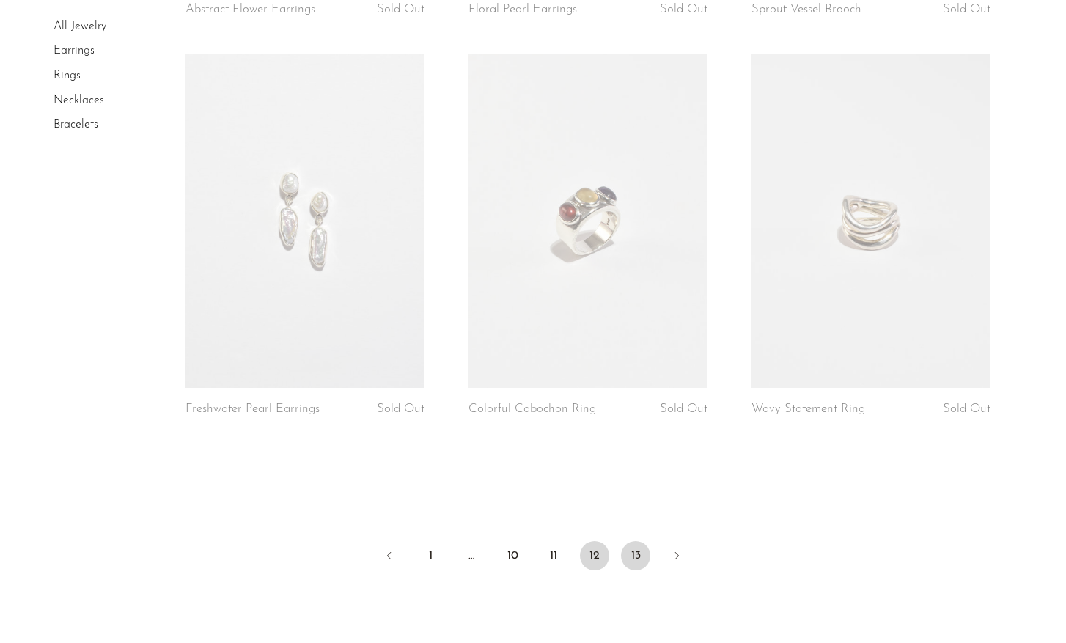
click at [644, 559] on link "13" at bounding box center [635, 555] width 29 height 29
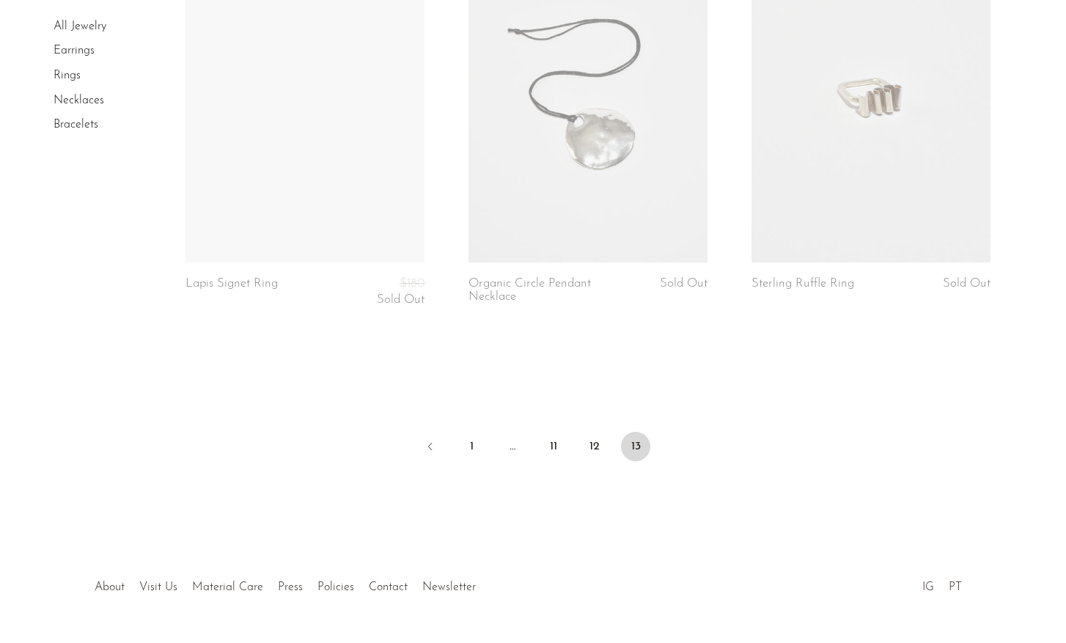
scroll to position [1904, 0]
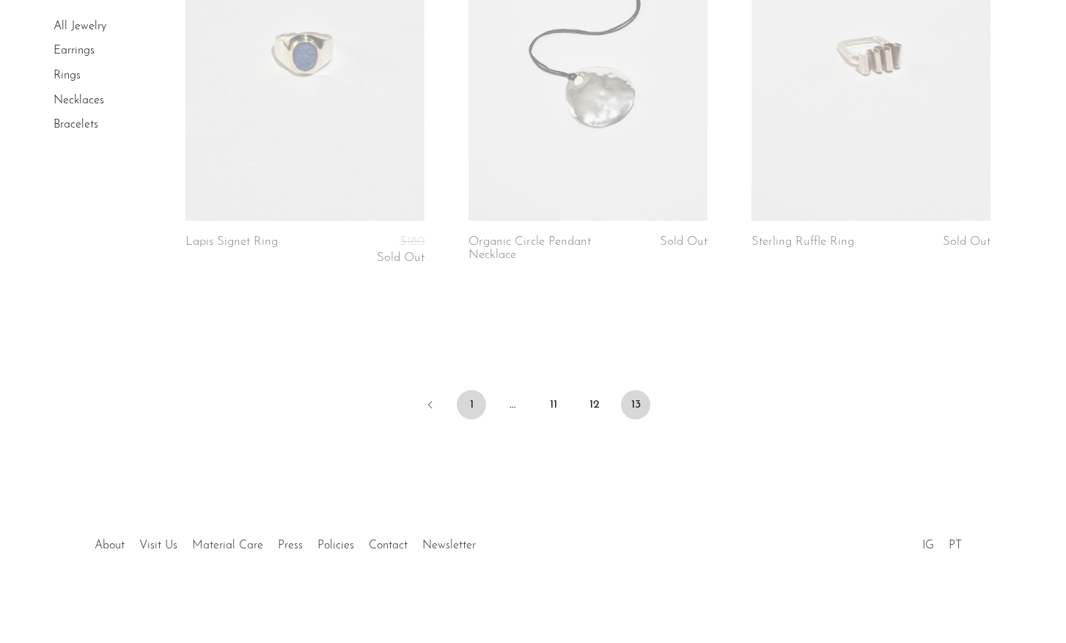
click at [475, 399] on link "1" at bounding box center [471, 404] width 29 height 29
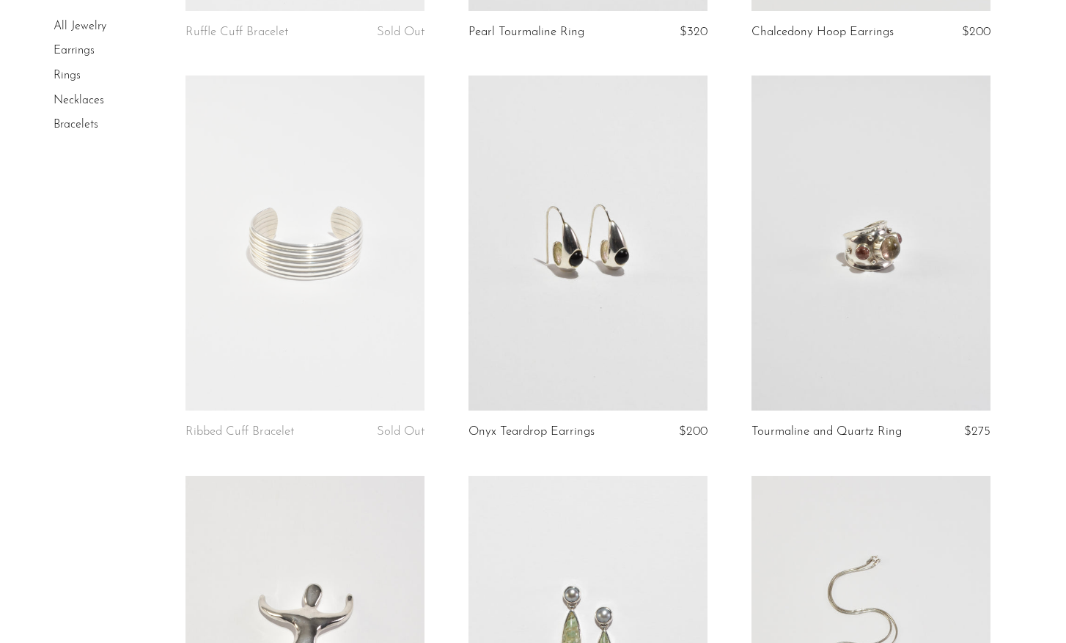
scroll to position [4188, 0]
